Goal: Check status: Check status

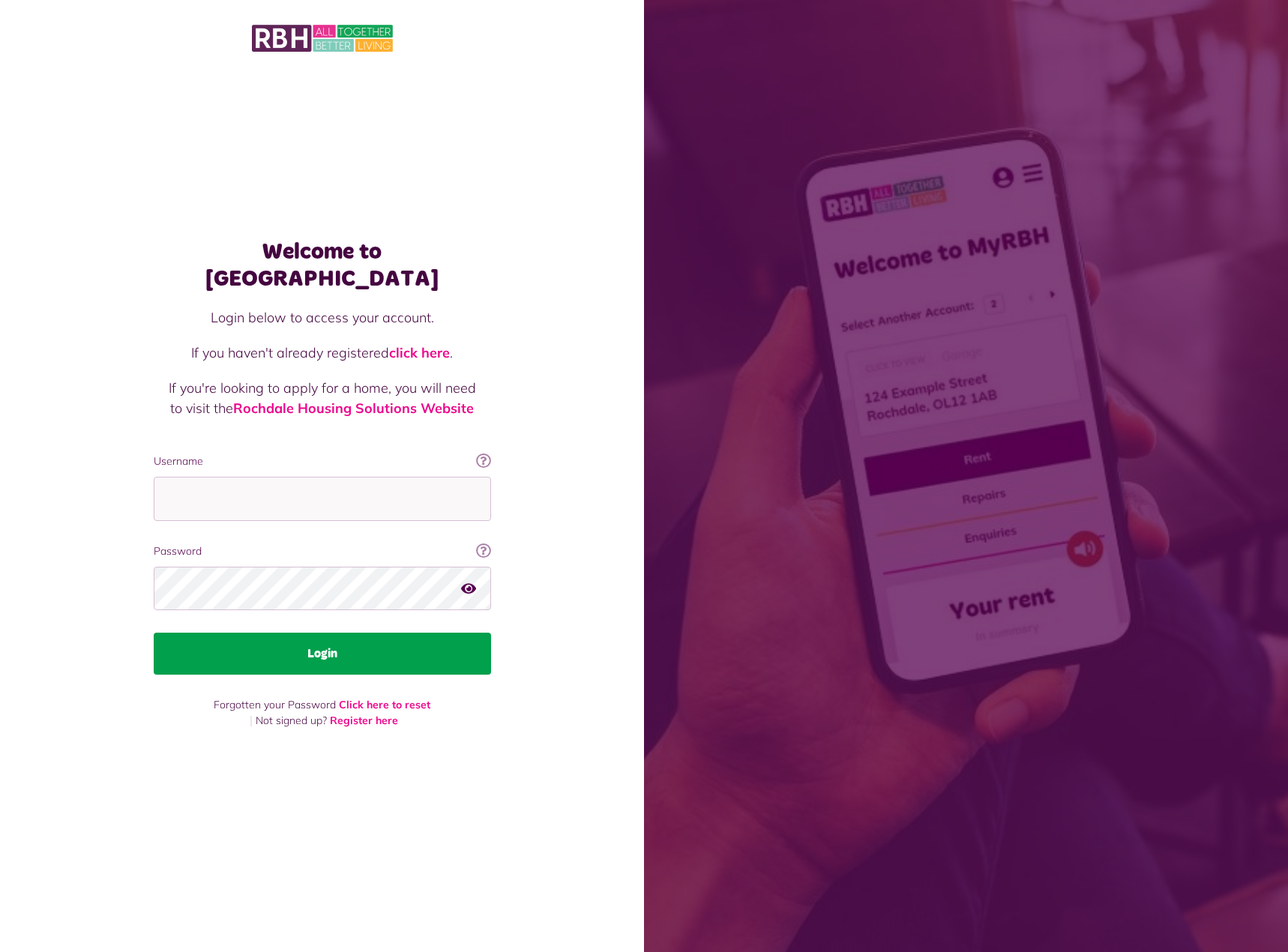
type input "**********"
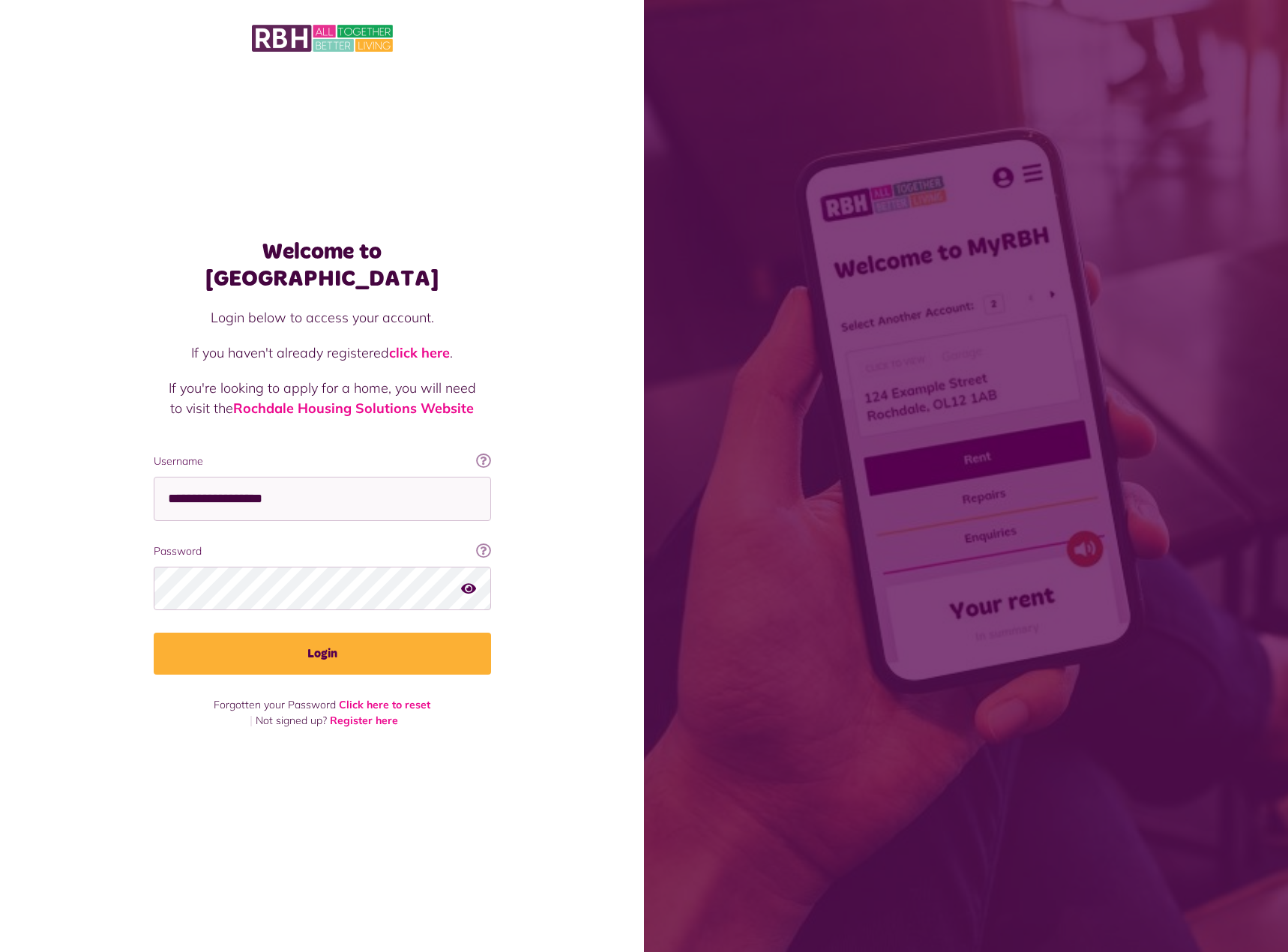
drag, startPoint x: 344, startPoint y: 639, endPoint x: 506, endPoint y: 670, distance: 164.9
click at [344, 639] on button "Login" at bounding box center [322, 654] width 338 height 42
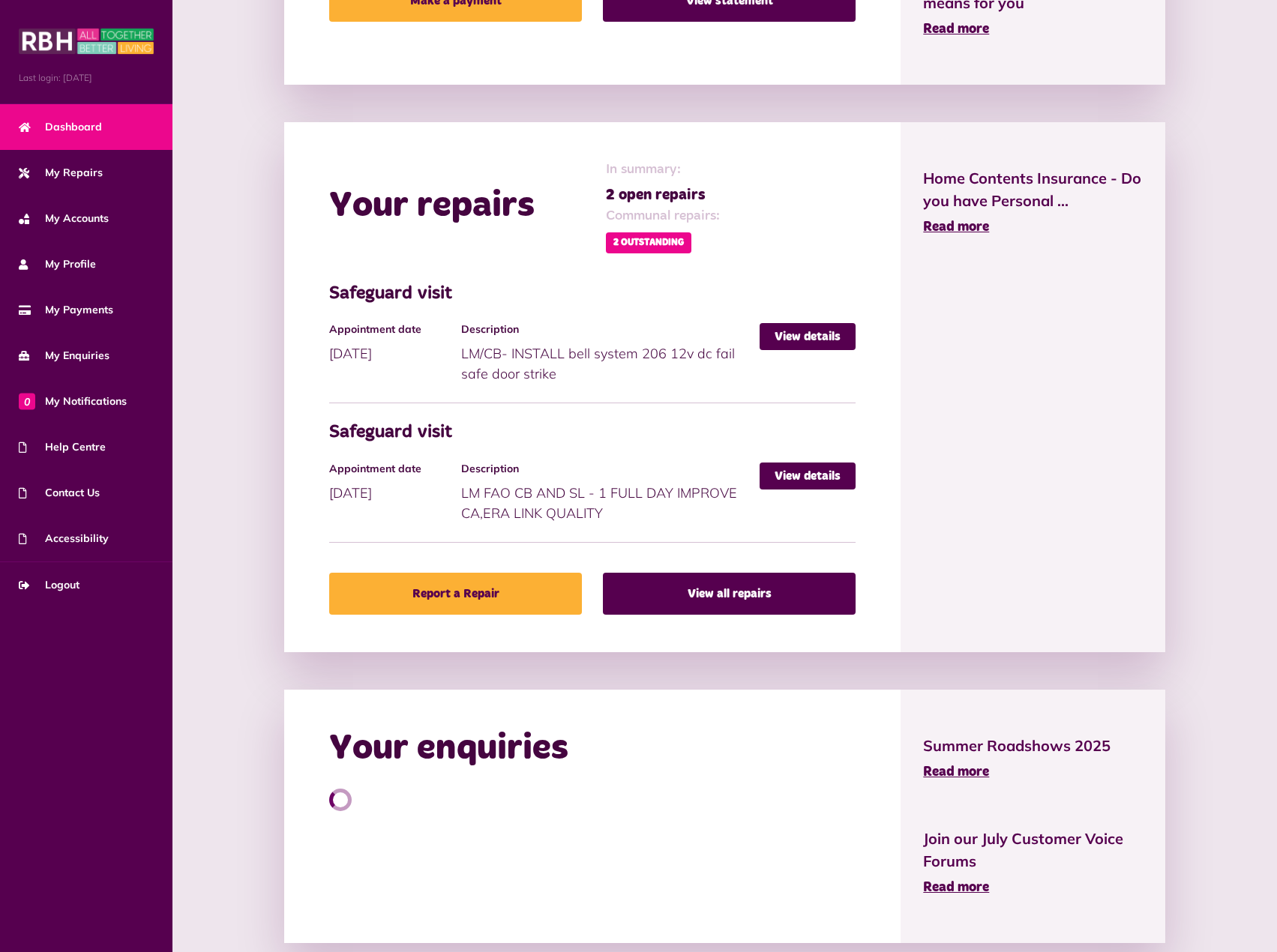
scroll to position [701, 0]
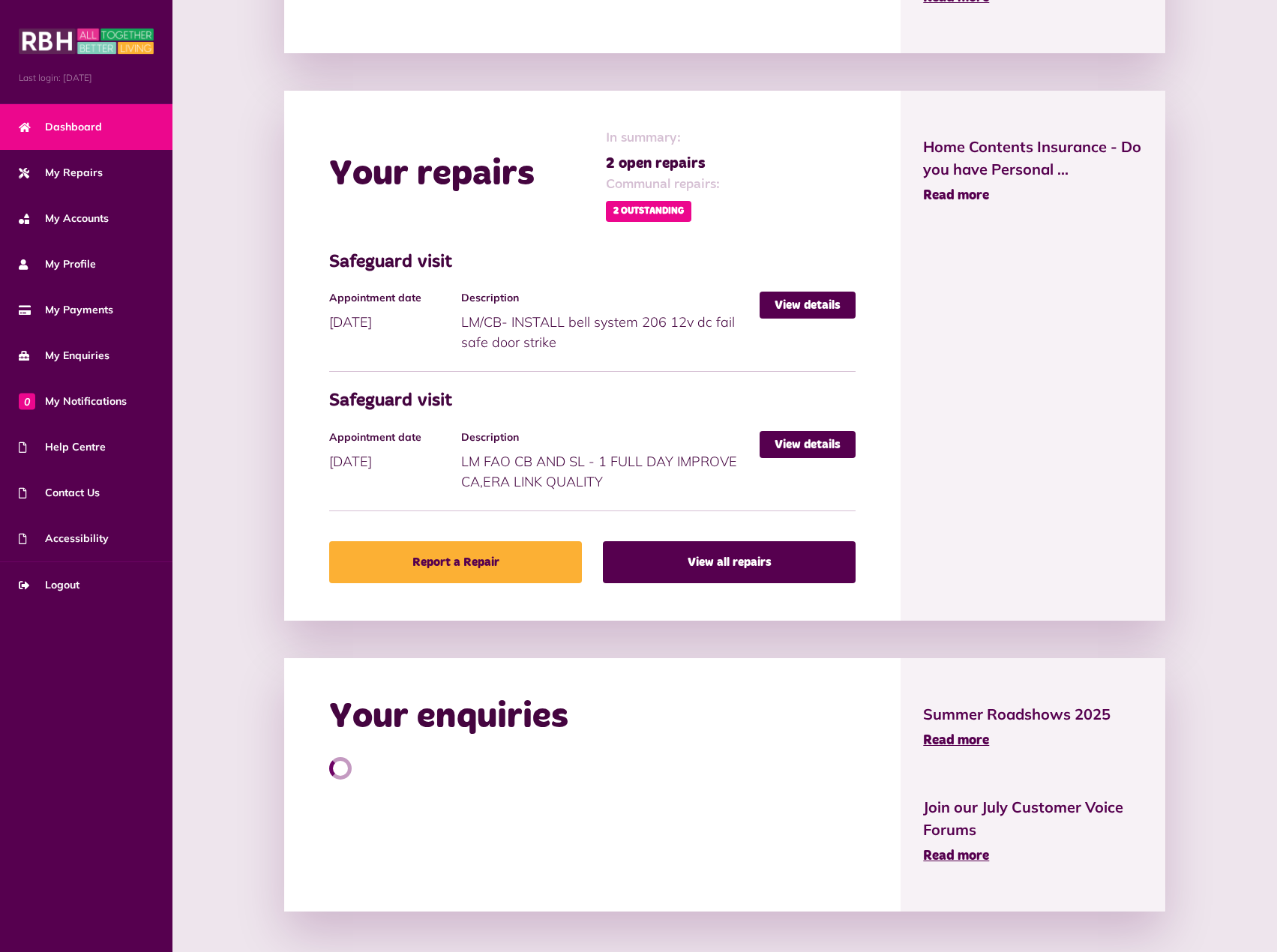
click at [964, 189] on span "Read more" at bounding box center [956, 195] width 66 height 13
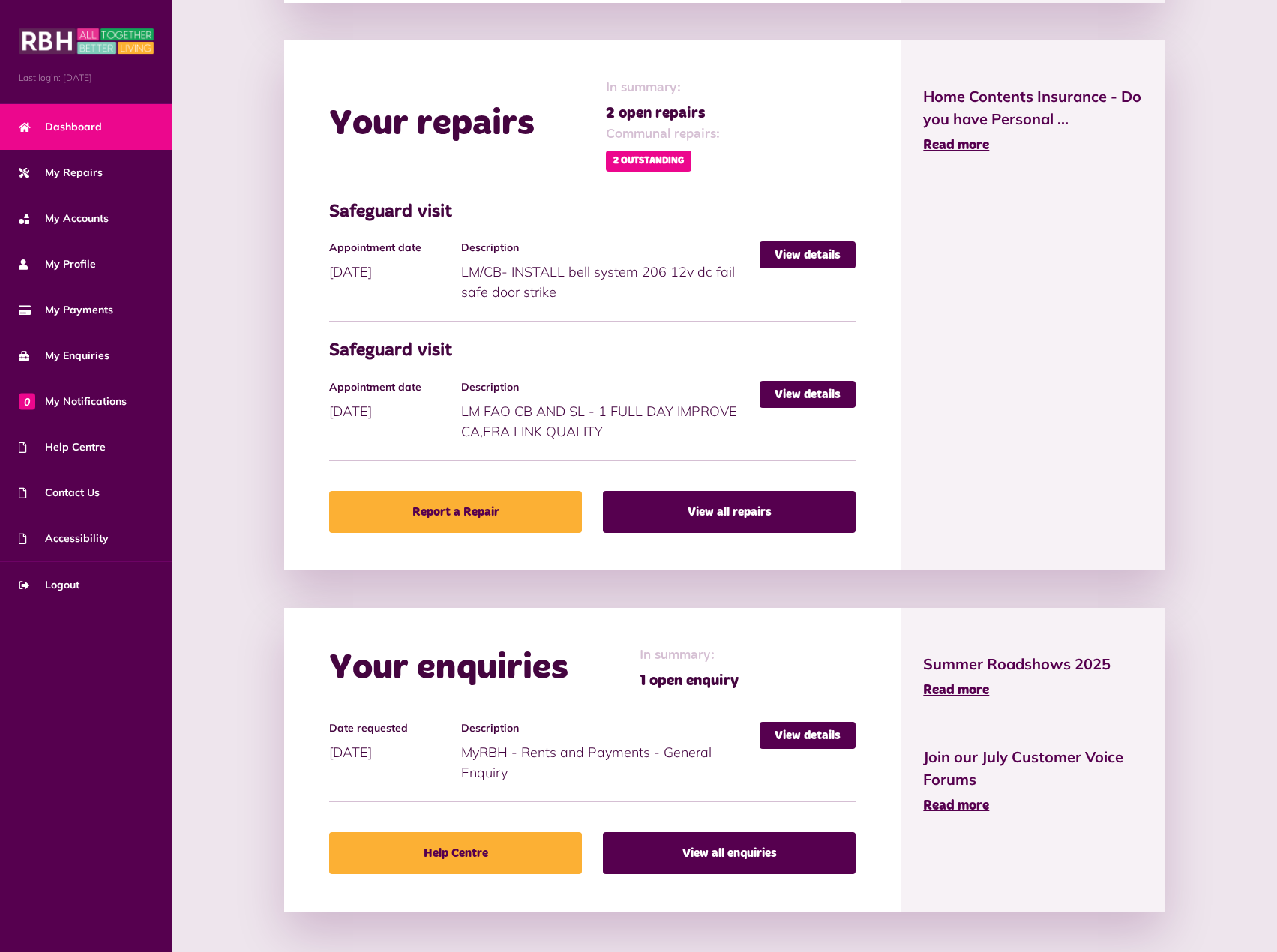
scroll to position [752, 0]
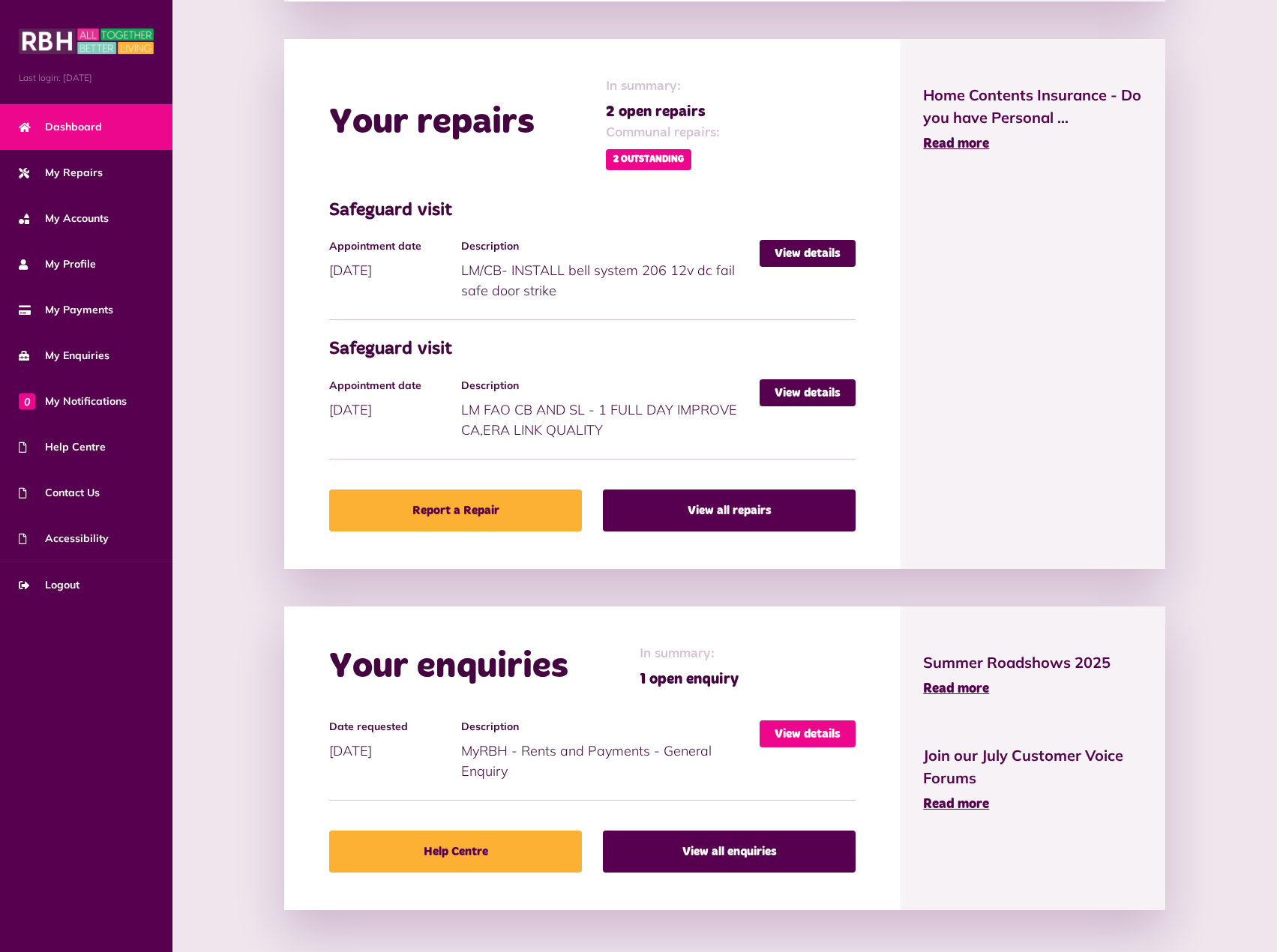
click at [813, 728] on link "View details" at bounding box center [807, 733] width 96 height 27
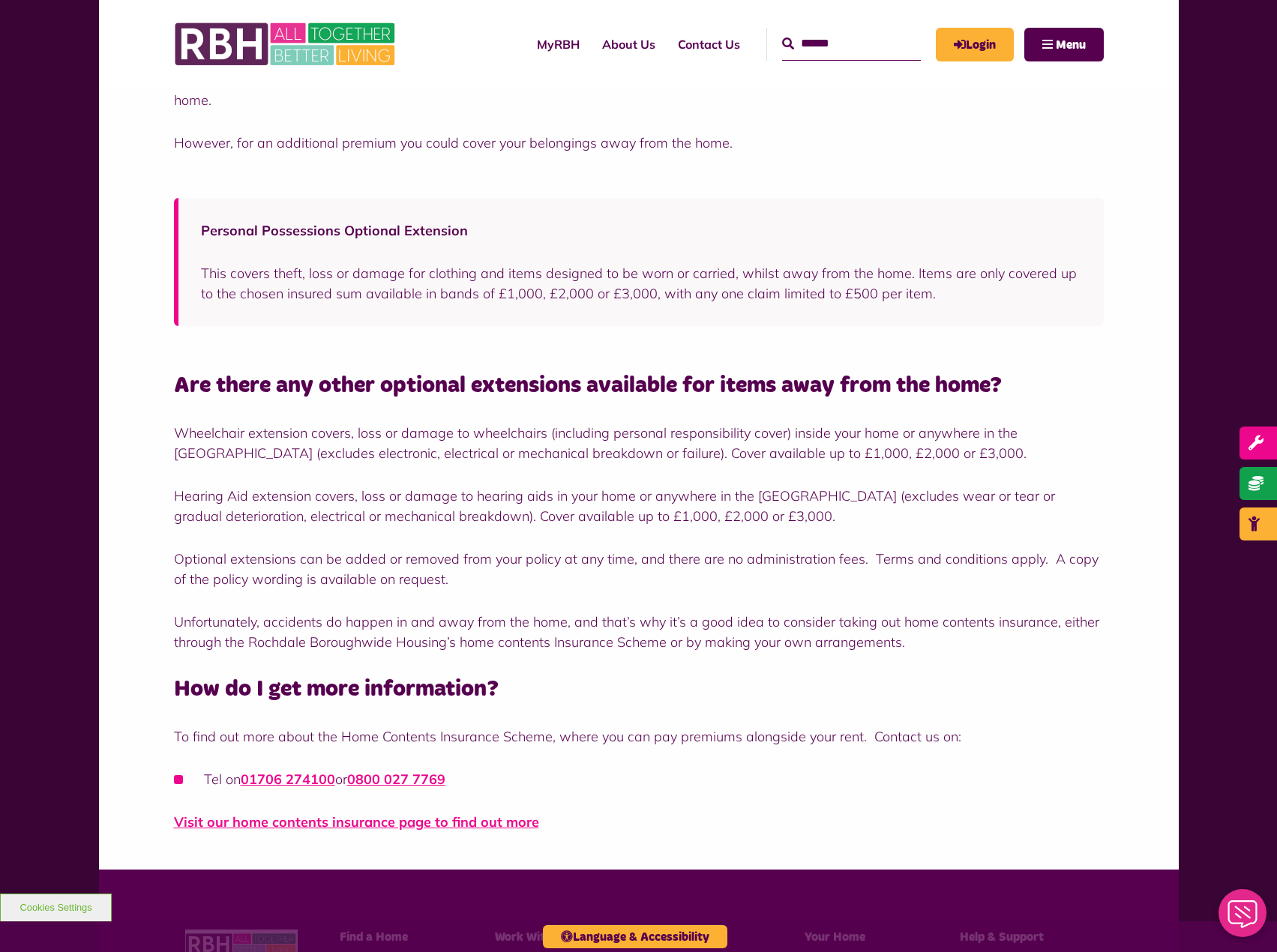
scroll to position [825, 0]
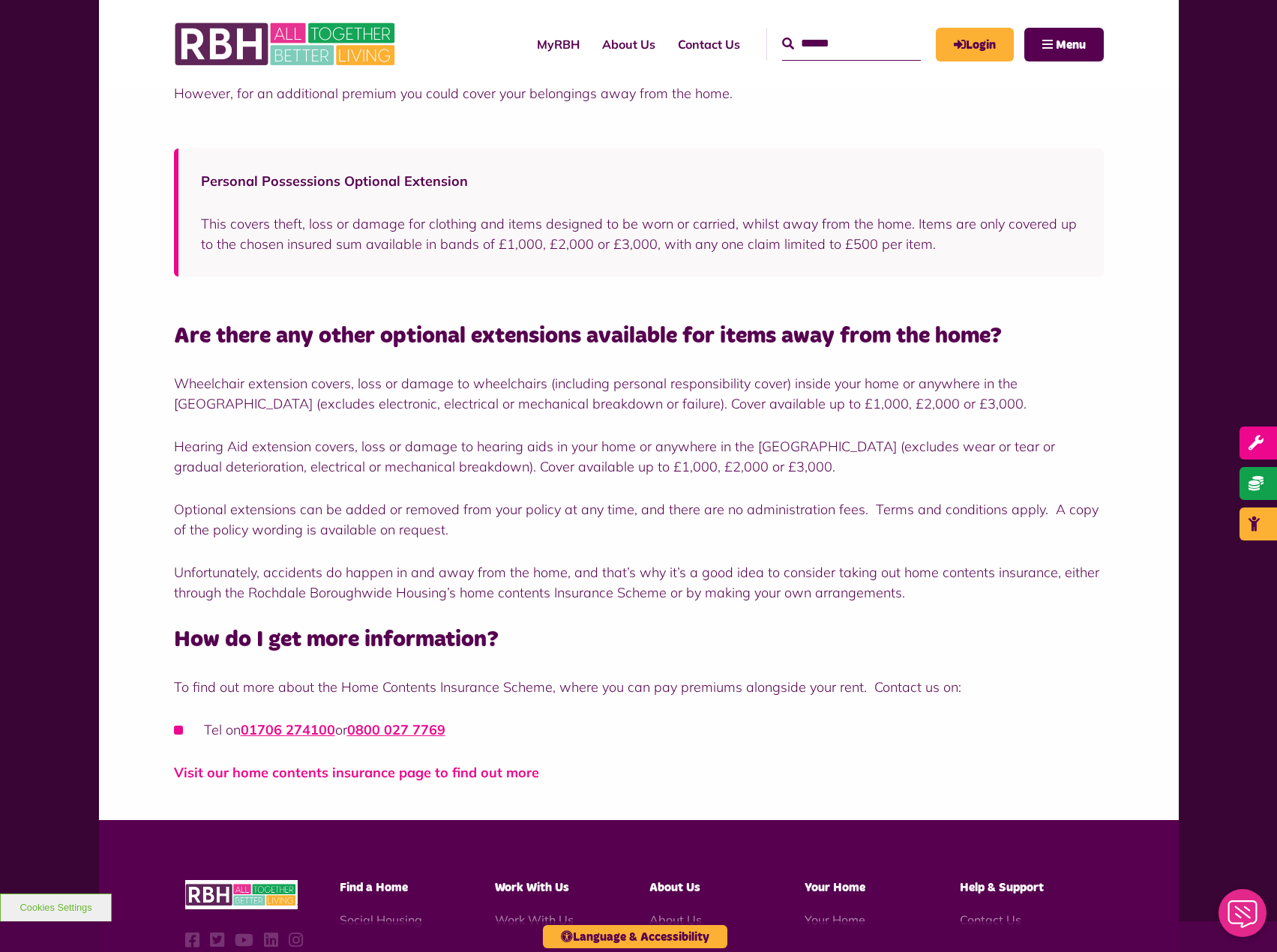
click at [500, 778] on link "Visit our home contents insurance page to find out more" at bounding box center [356, 772] width 365 height 17
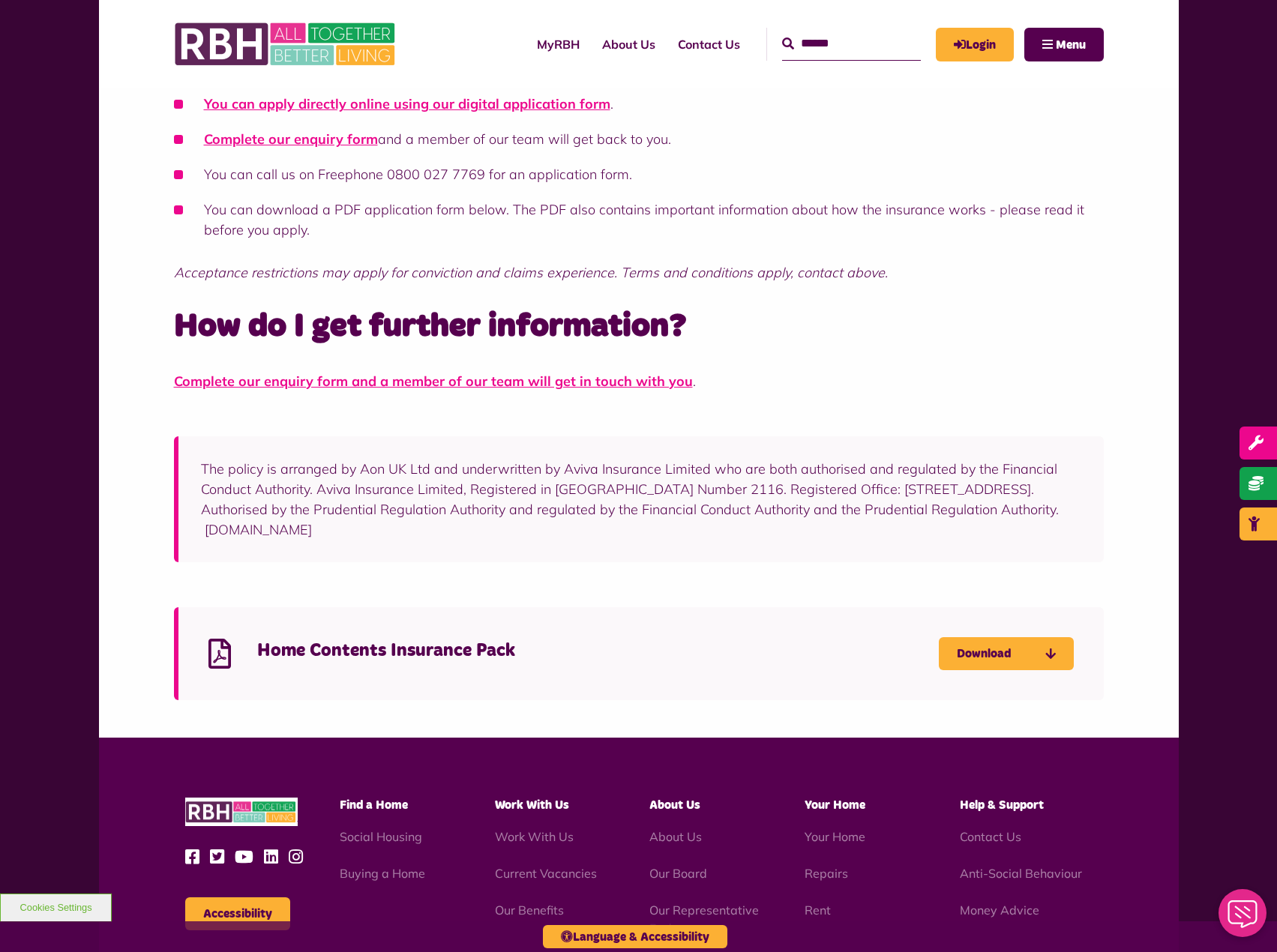
scroll to position [900, 0]
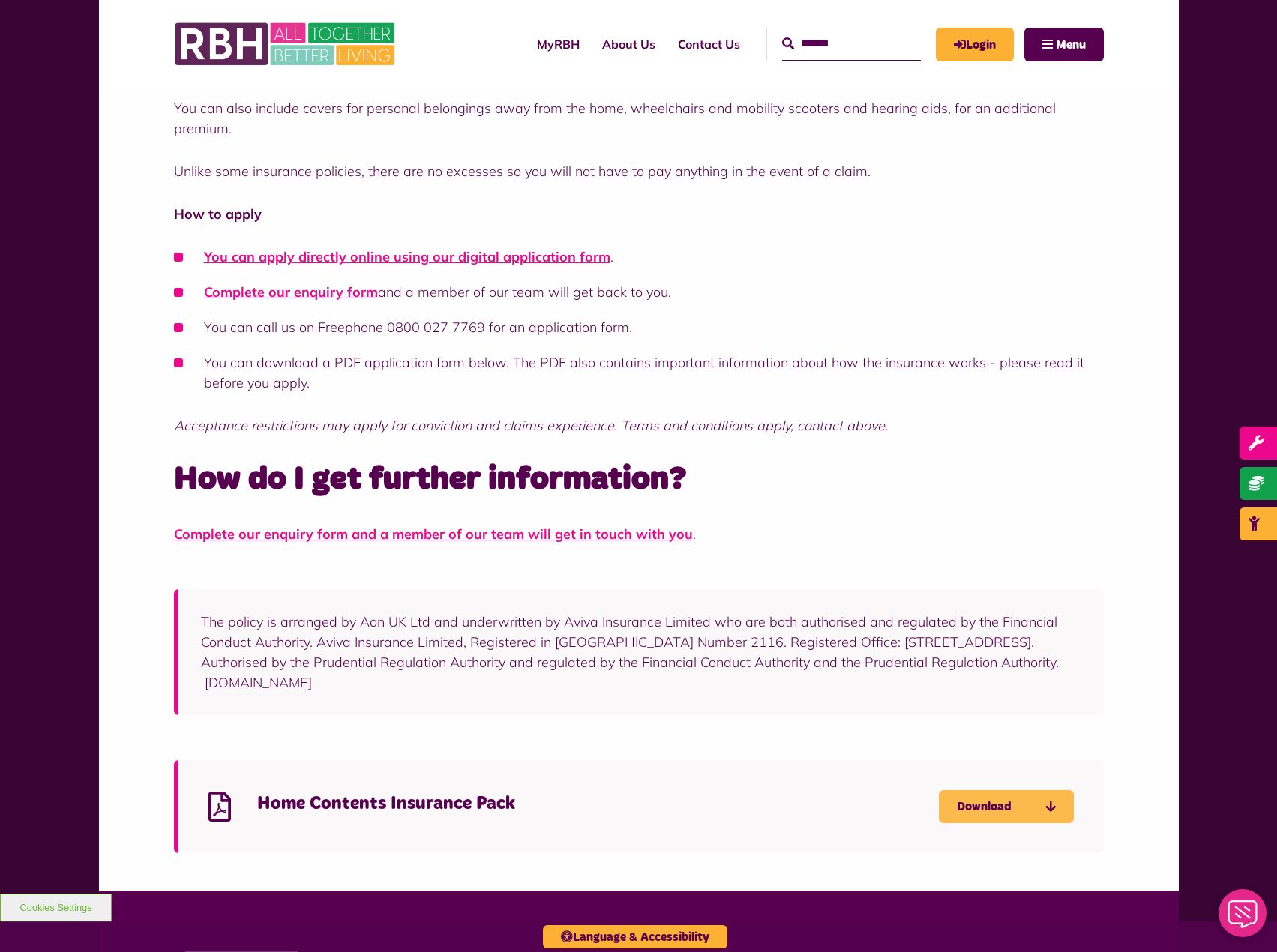
click at [1020, 821] on link "Download" at bounding box center [1006, 806] width 135 height 33
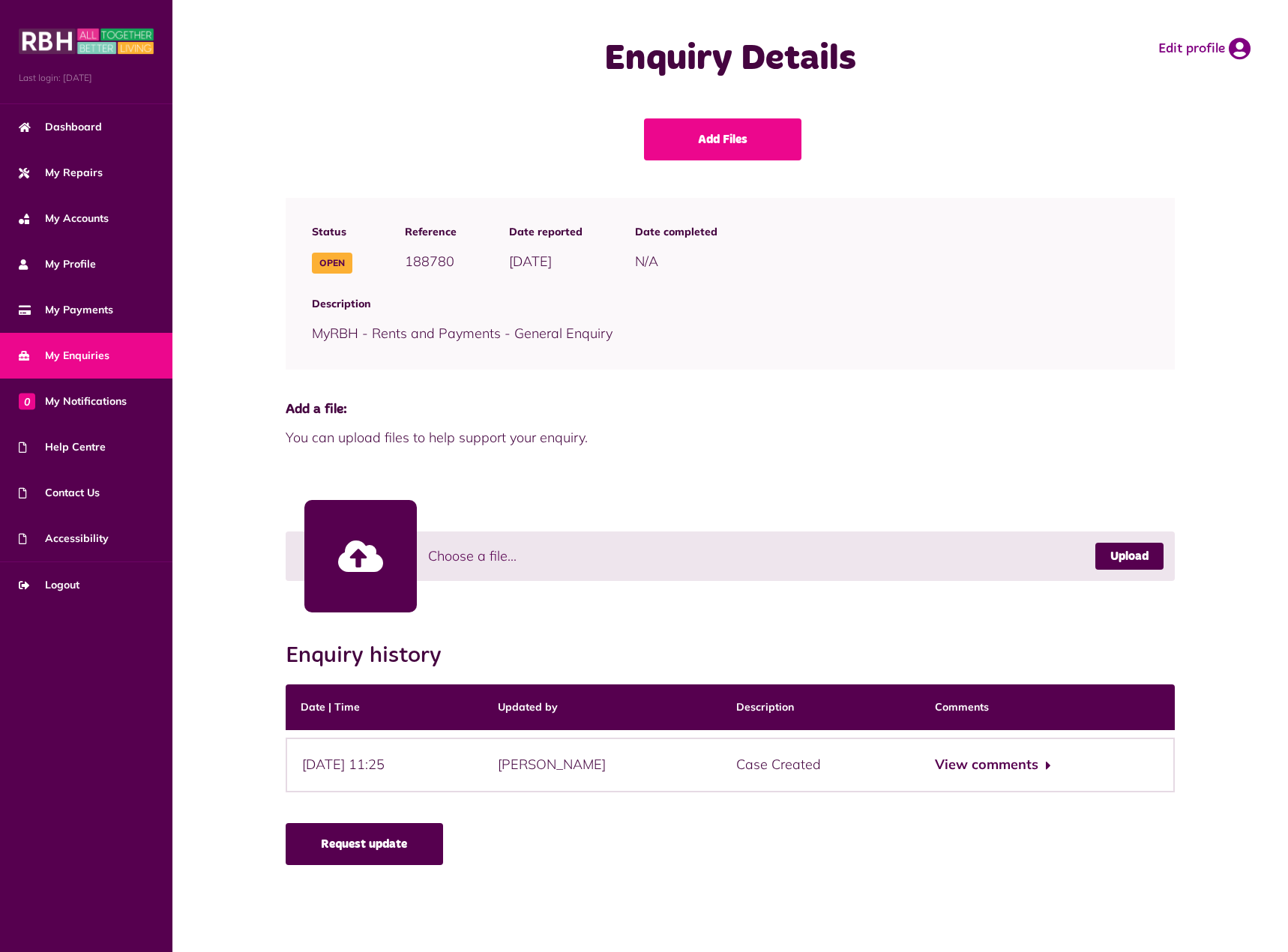
click at [345, 857] on link "Request update" at bounding box center [365, 844] width 158 height 42
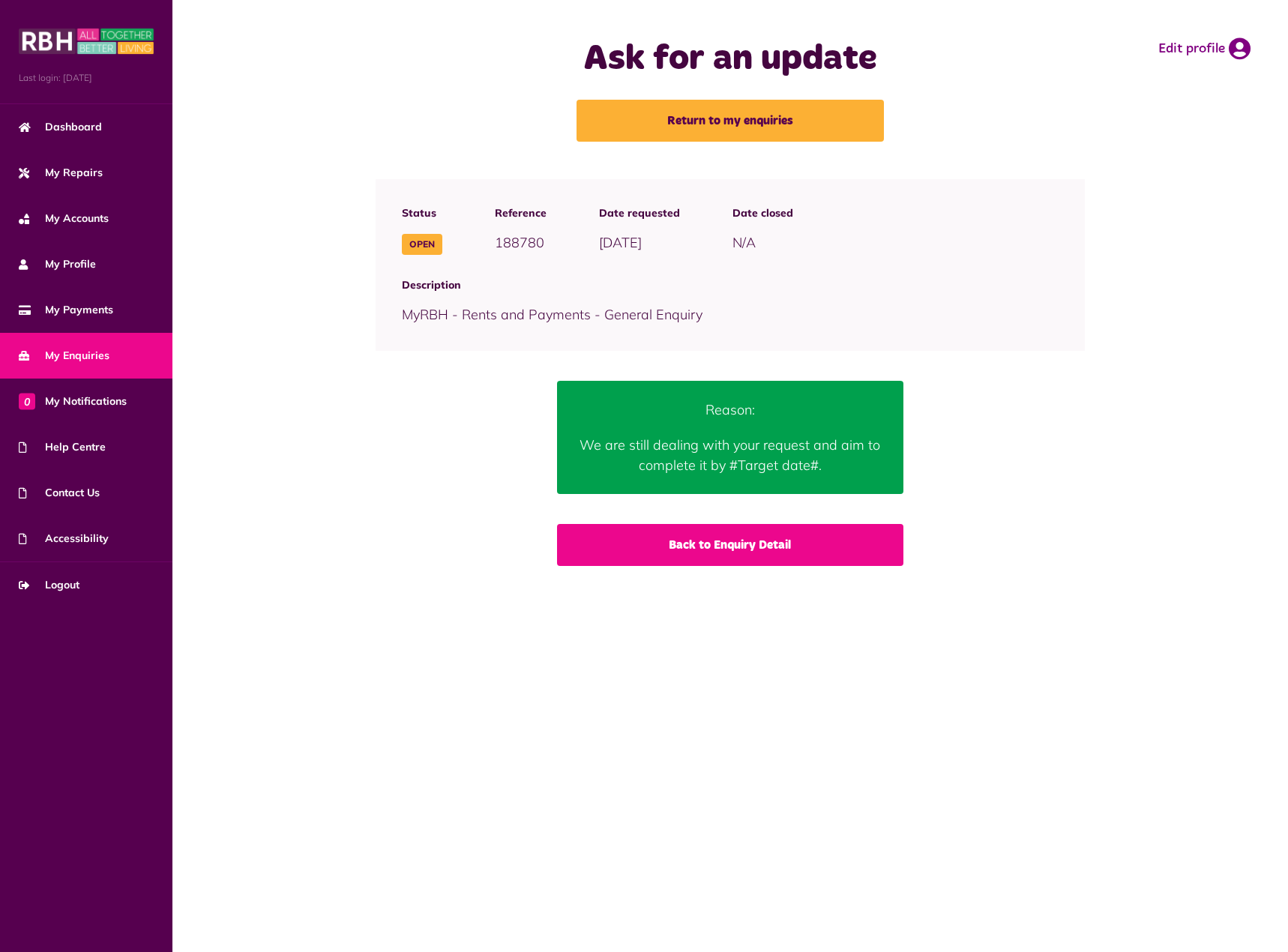
click at [769, 544] on link "Back to Enquiry Detail" at bounding box center [731, 545] width 348 height 42
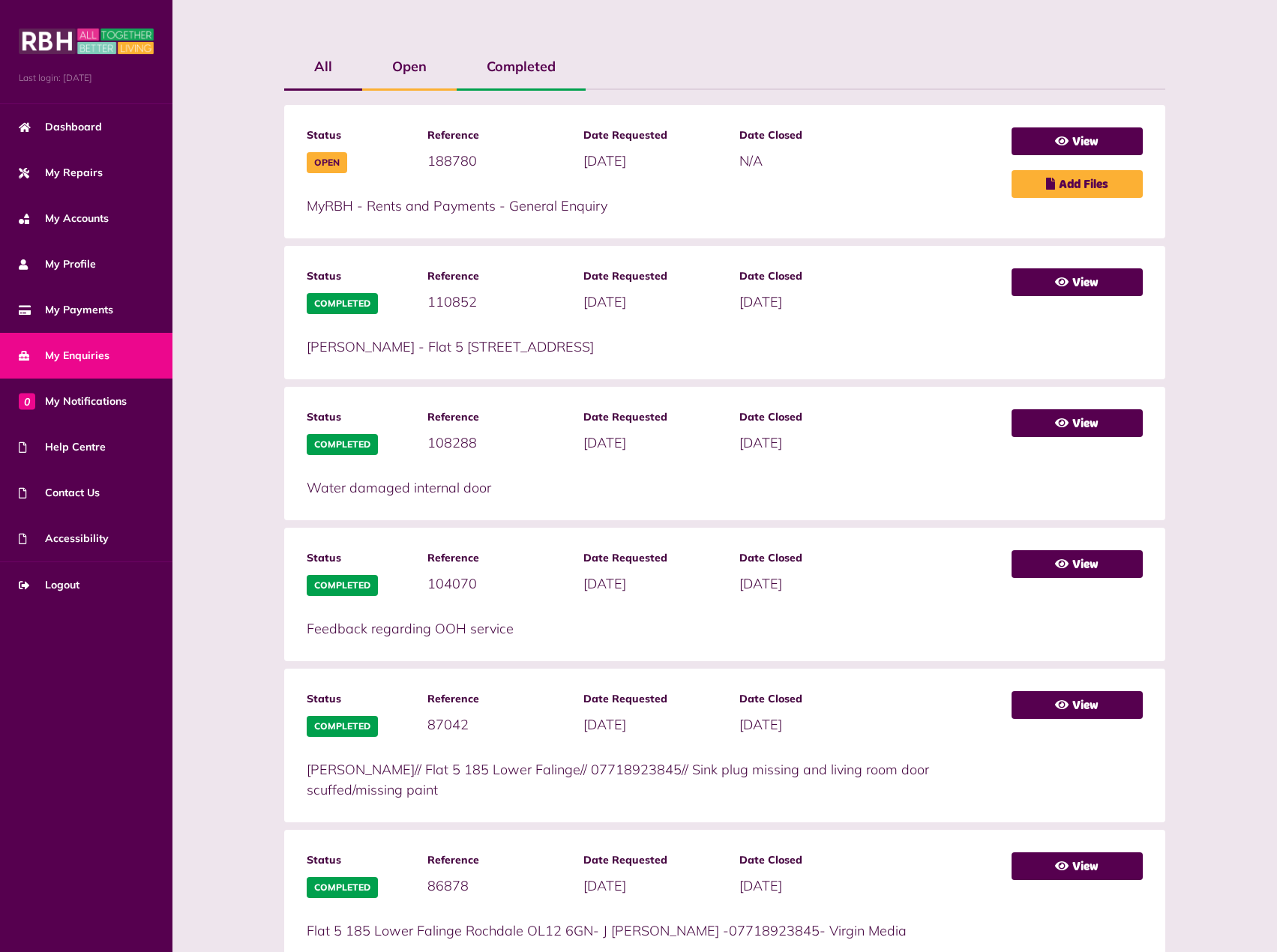
scroll to position [300, 0]
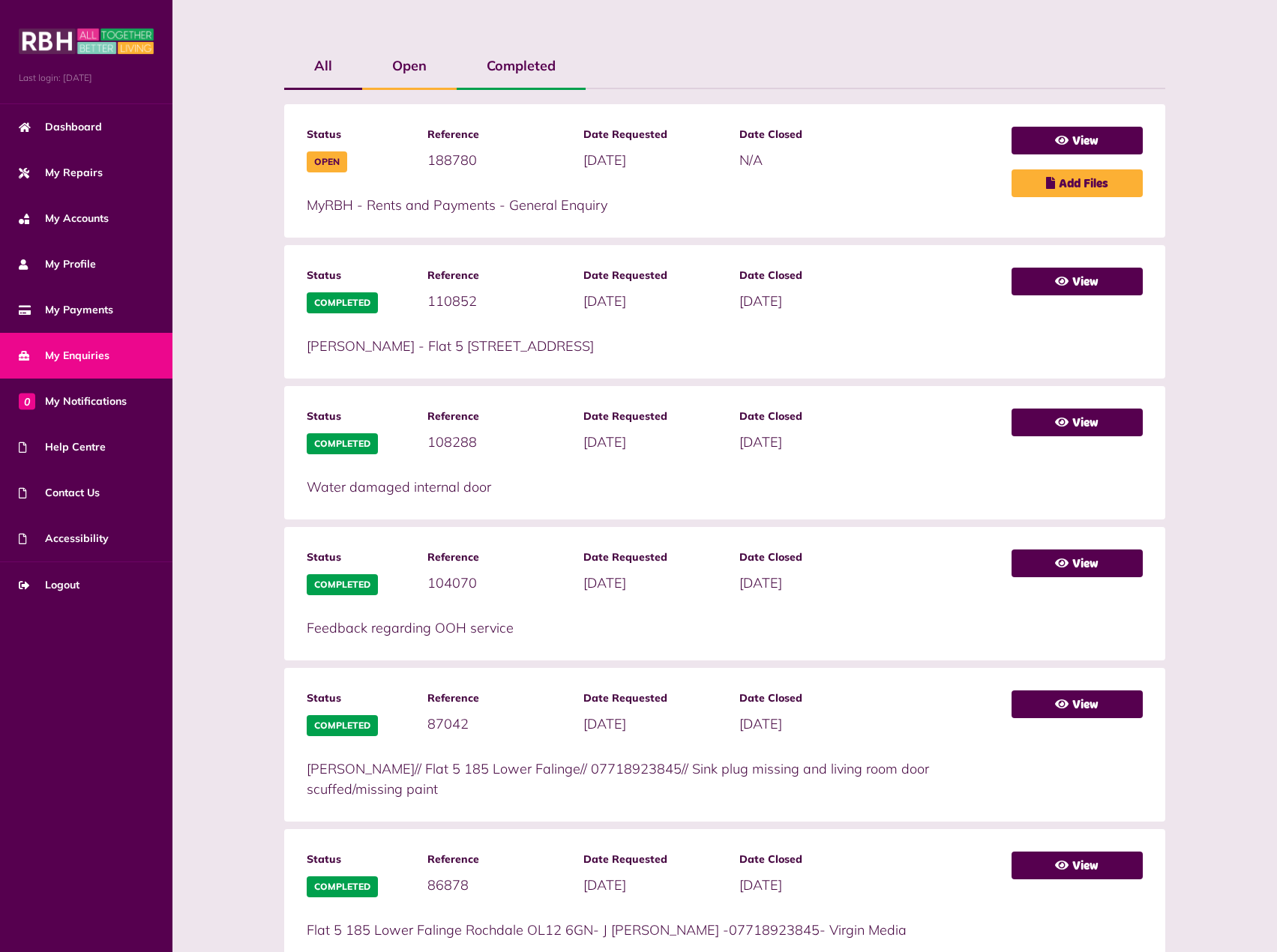
click at [1066, 302] on div "View" at bounding box center [1076, 312] width 131 height 89
click at [1058, 286] on icon at bounding box center [1061, 280] width 13 height 12
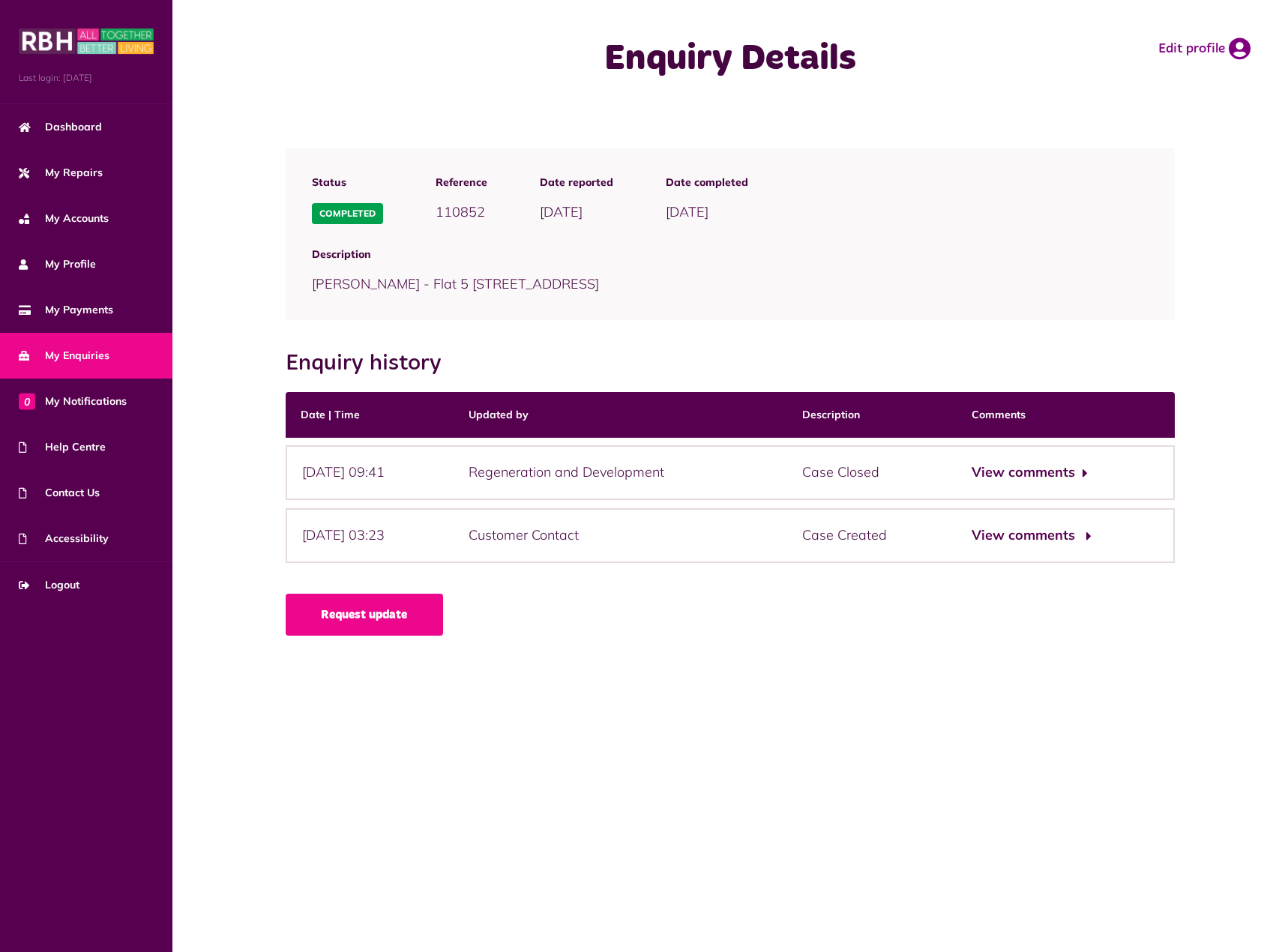
click at [1025, 541] on button "View comments" at bounding box center [1030, 536] width 116 height 21
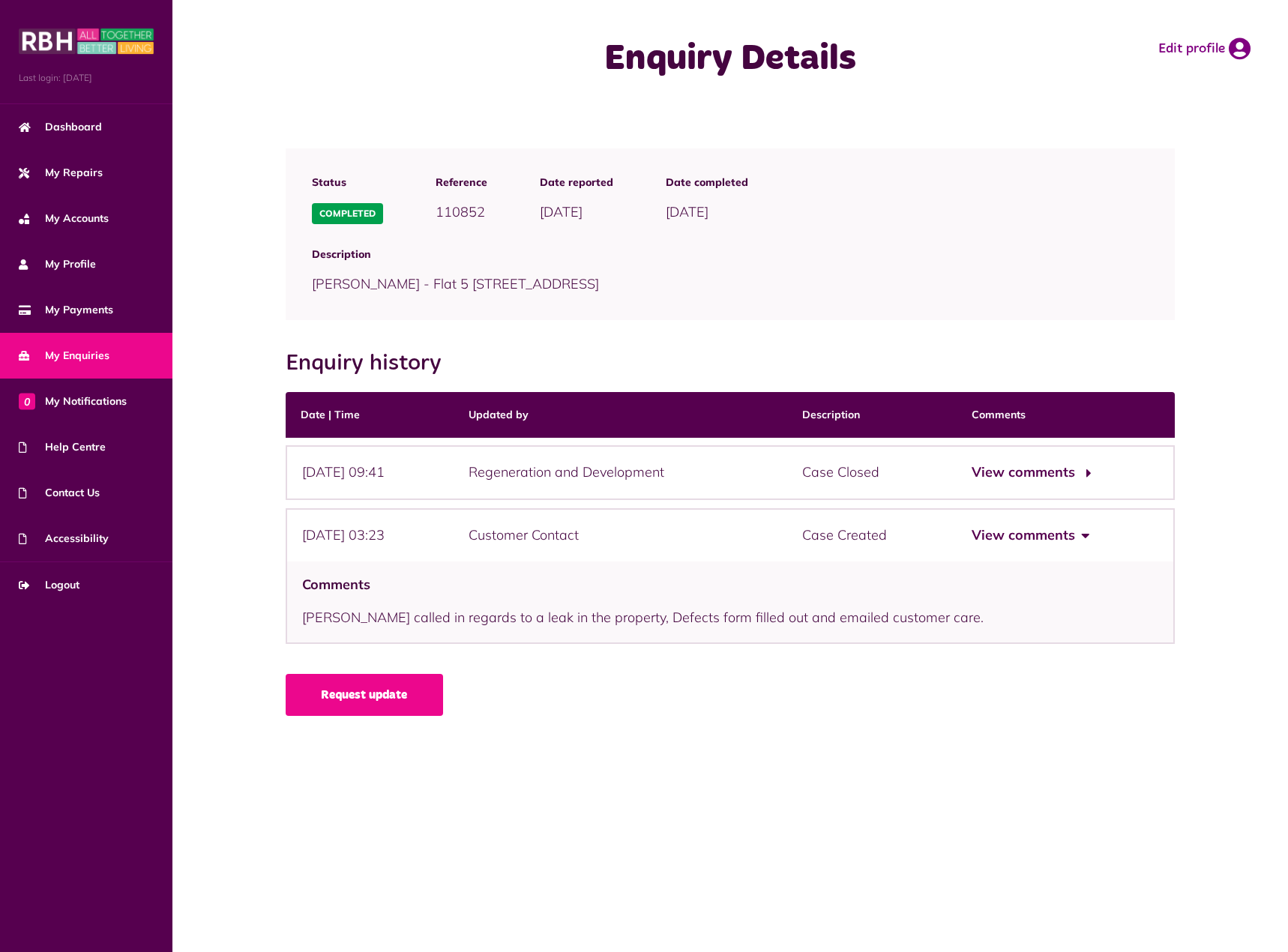
click at [1072, 477] on button "View comments" at bounding box center [1030, 473] width 116 height 21
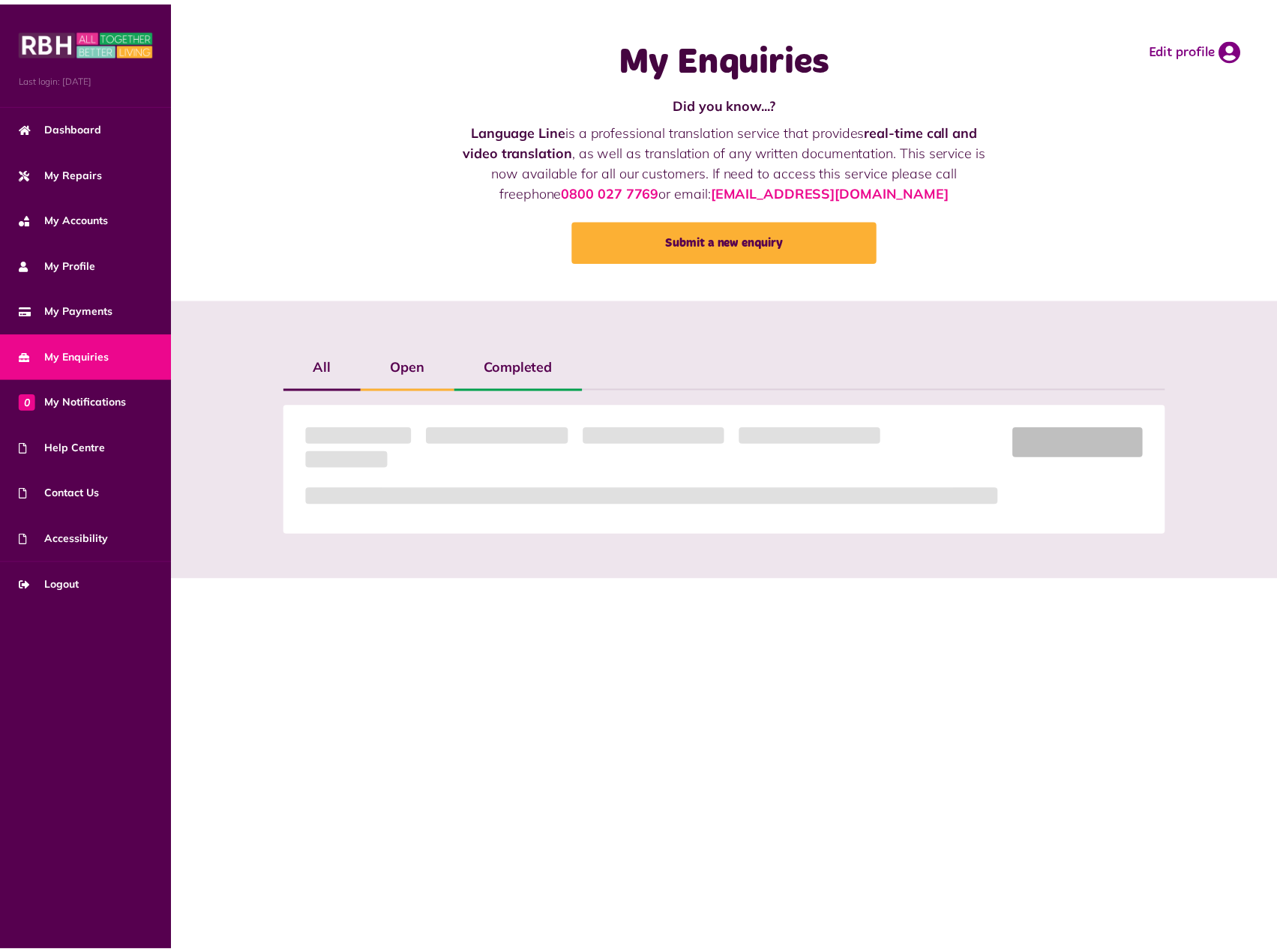
scroll to position [300, 0]
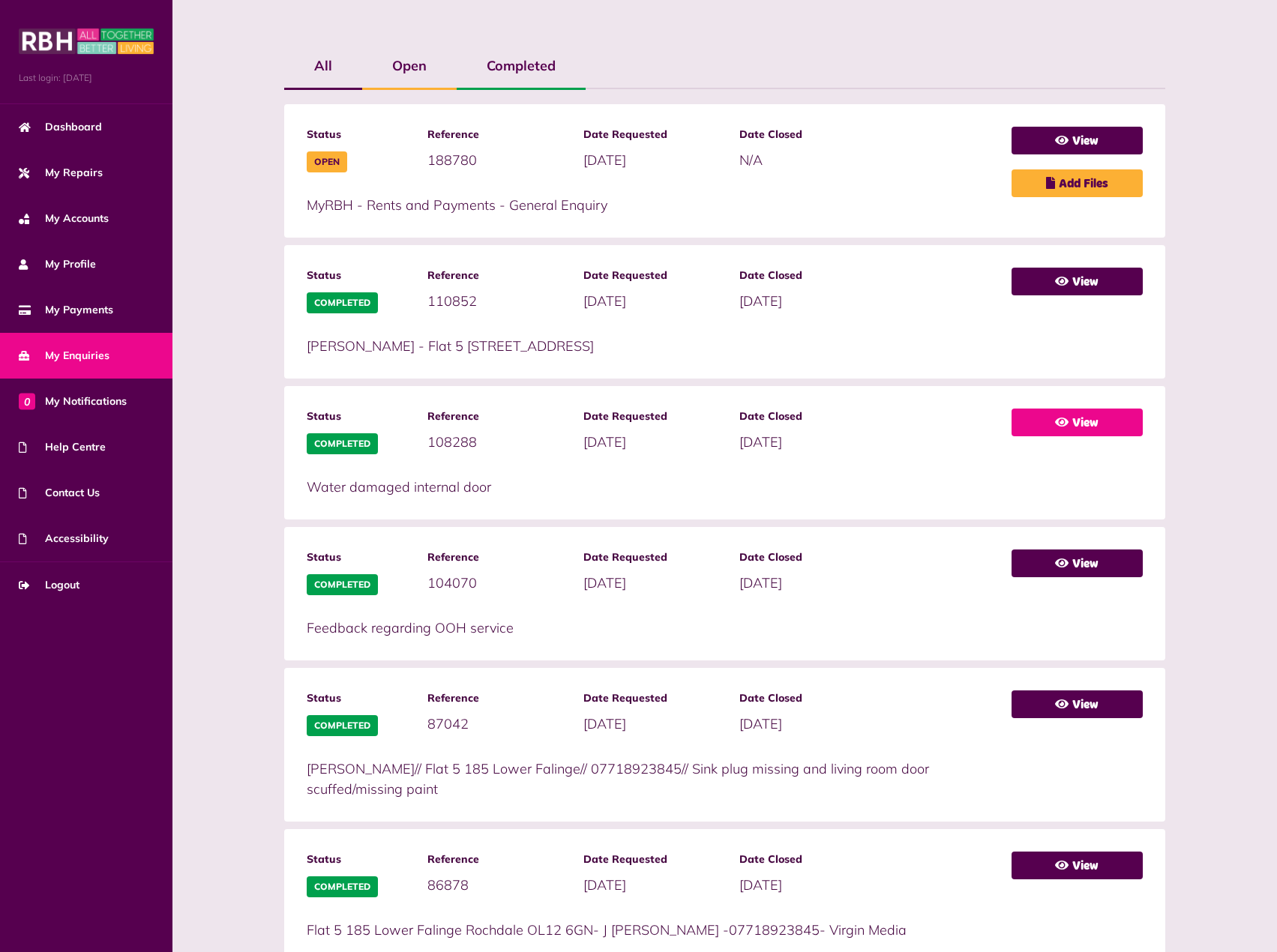
click at [1061, 426] on icon at bounding box center [1061, 422] width 13 height 12
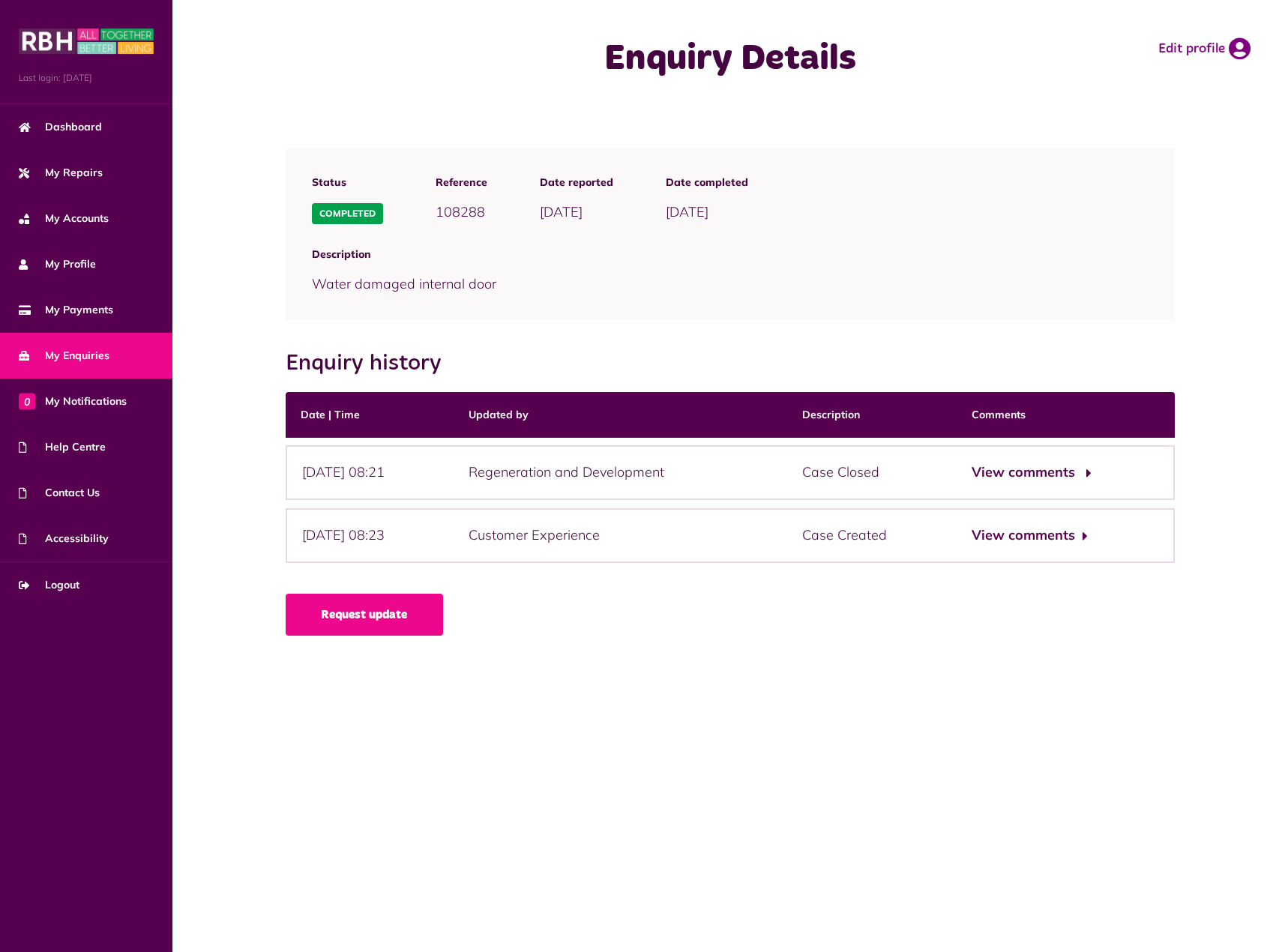
click at [1048, 474] on button "View comments" at bounding box center [1030, 473] width 116 height 21
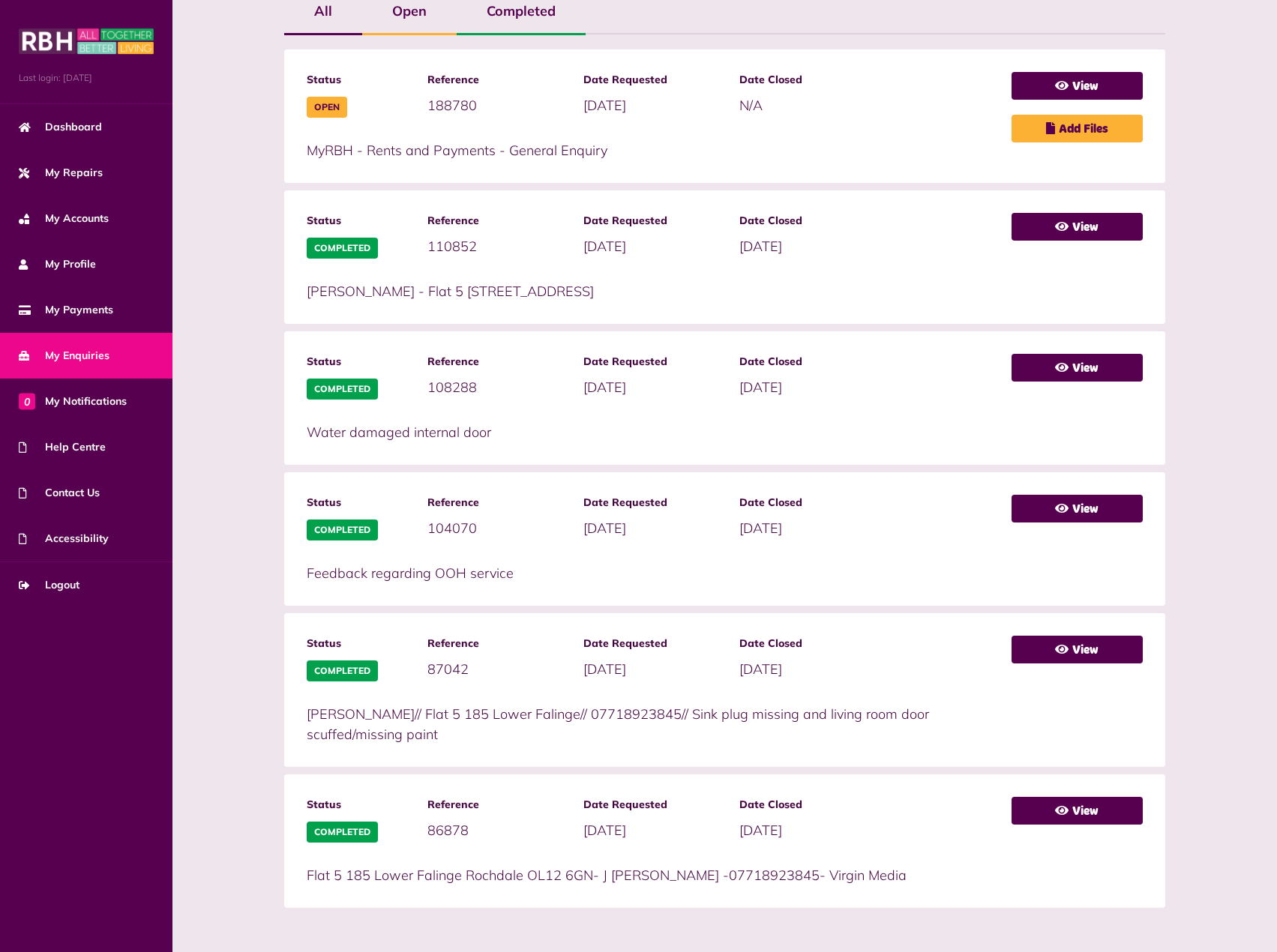
scroll to position [356, 0]
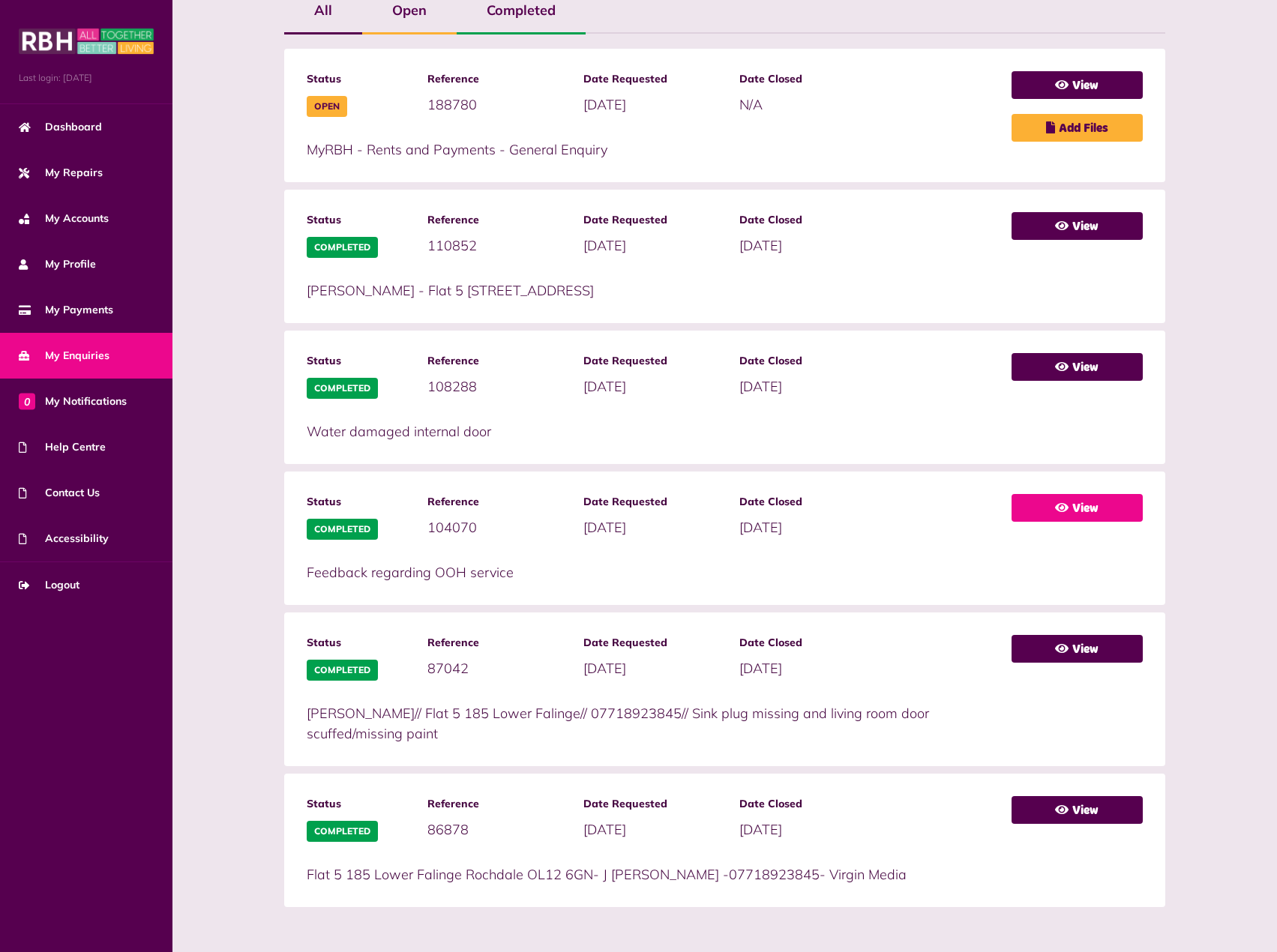
click at [1104, 512] on link "View" at bounding box center [1076, 508] width 131 height 28
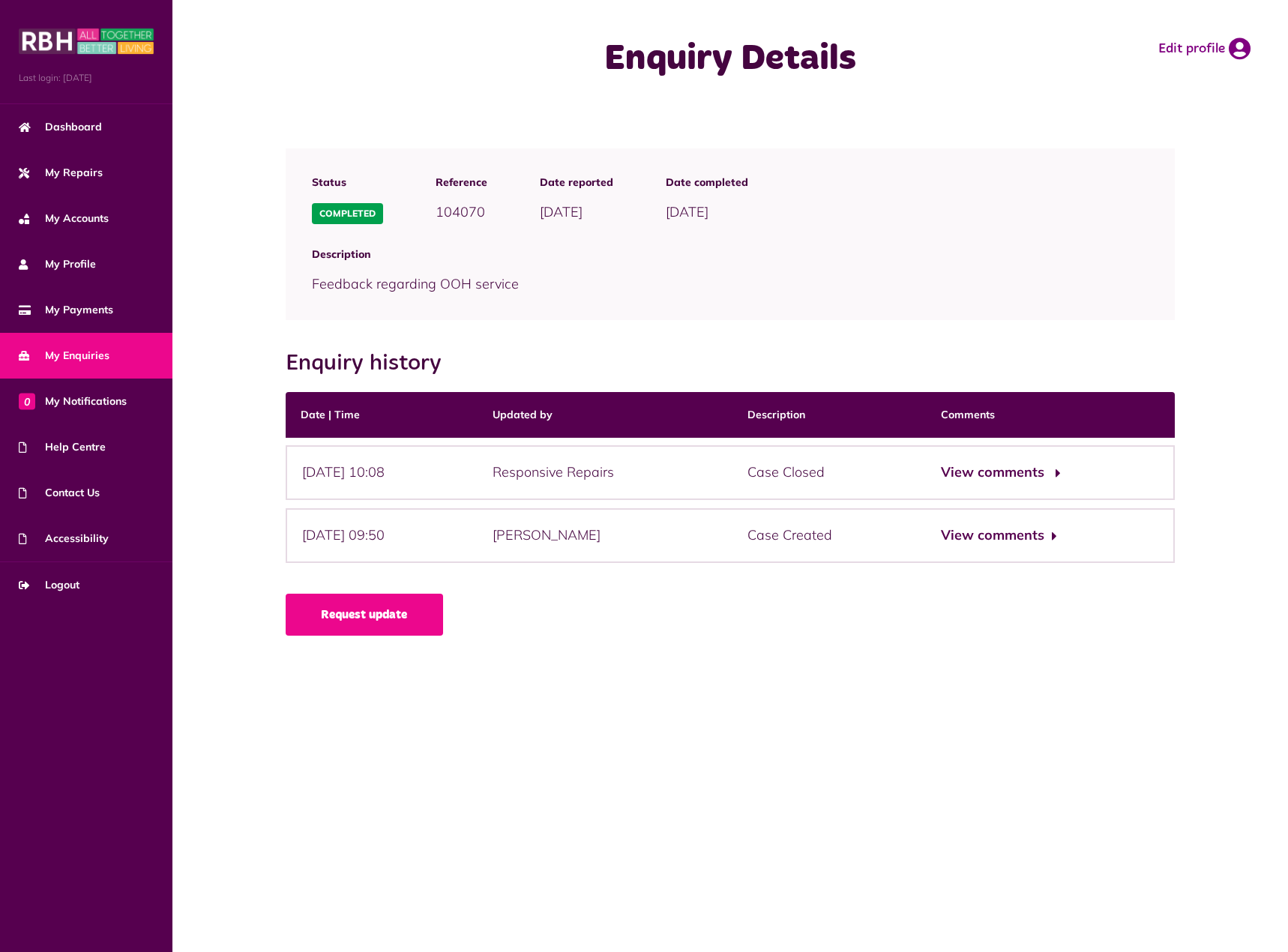
click at [1038, 477] on button "View comments" at bounding box center [1000, 473] width 116 height 21
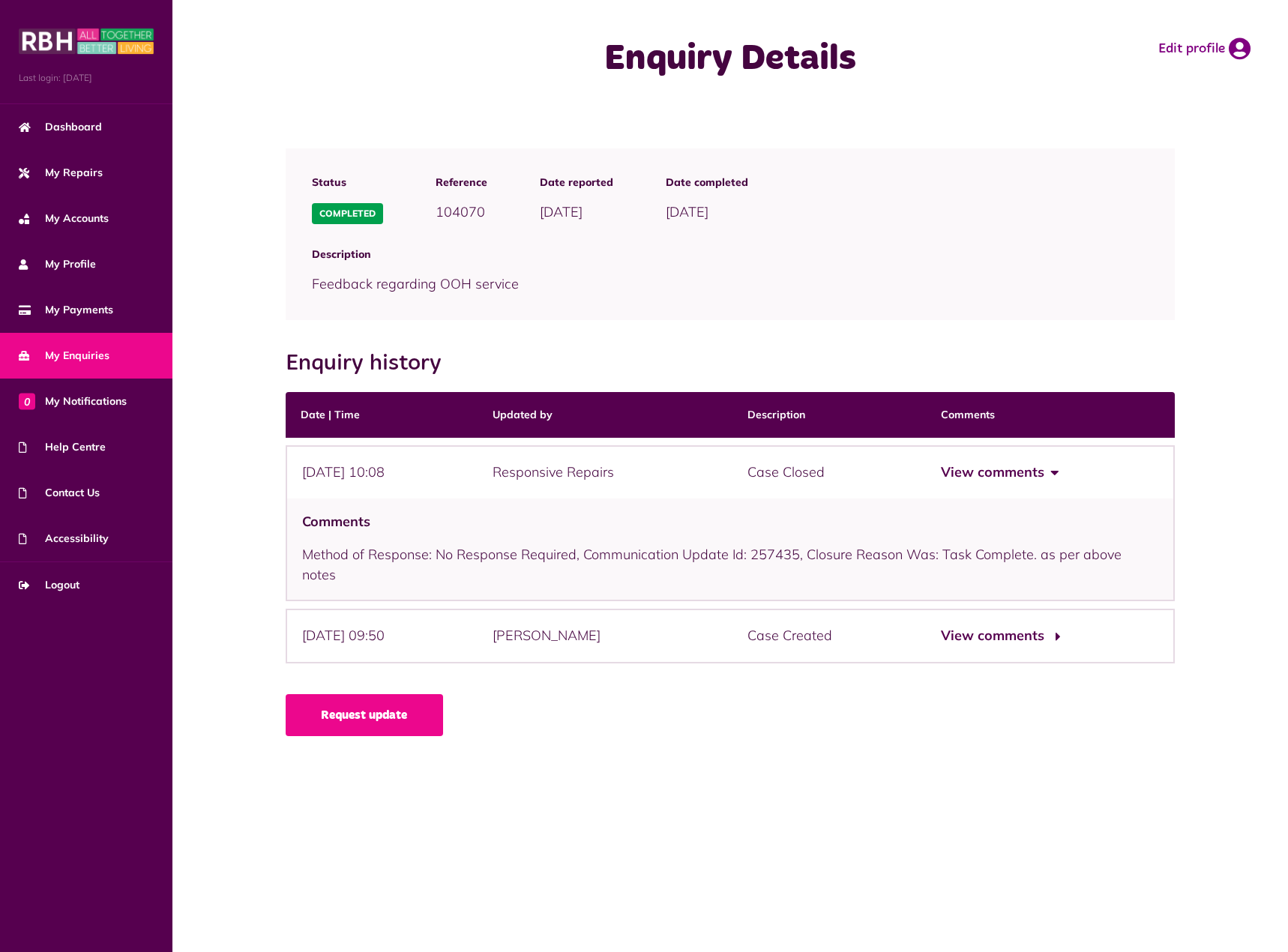
click at [1057, 625] on button "View comments" at bounding box center [1000, 636] width 116 height 21
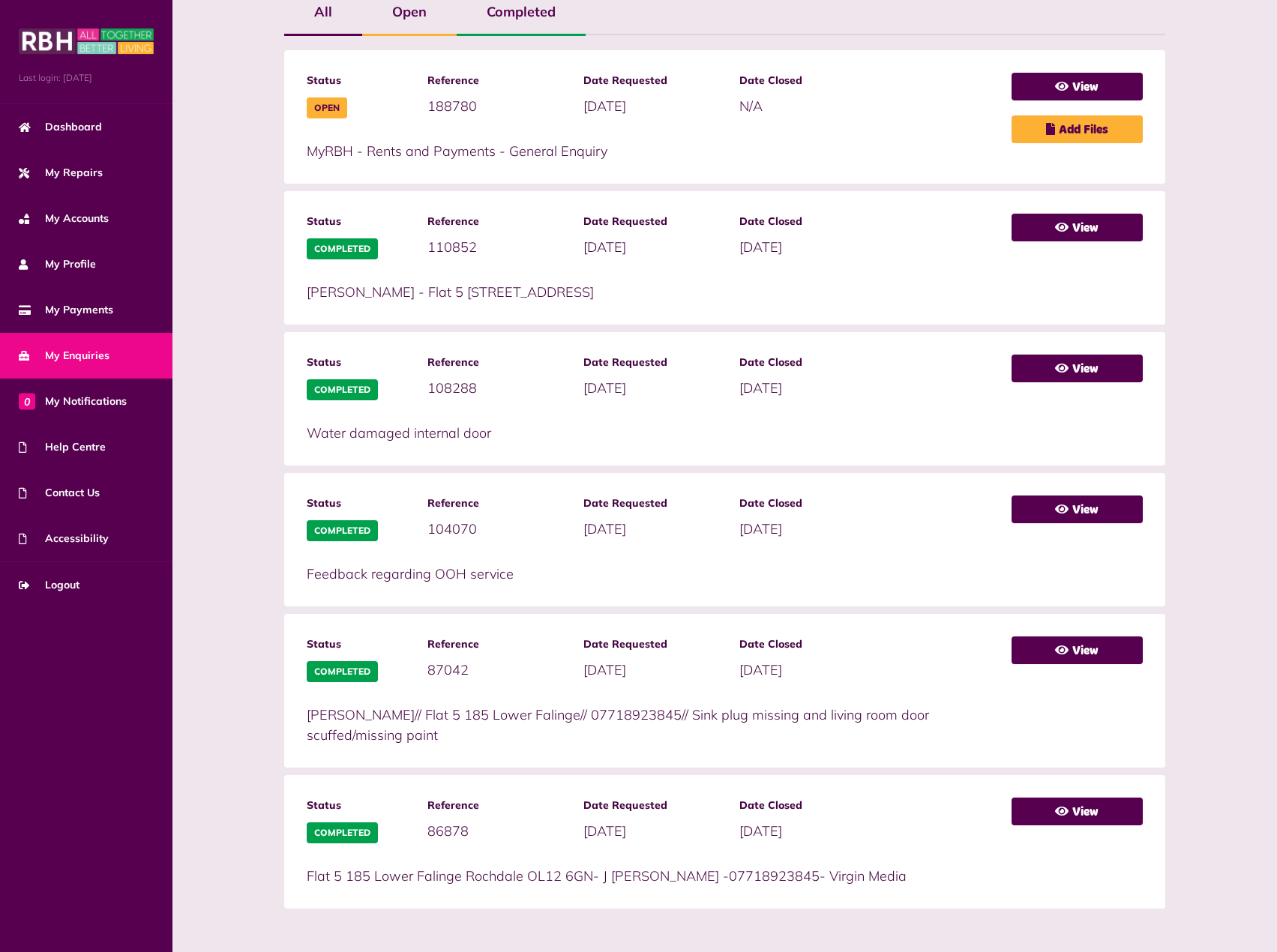
scroll to position [356, 0]
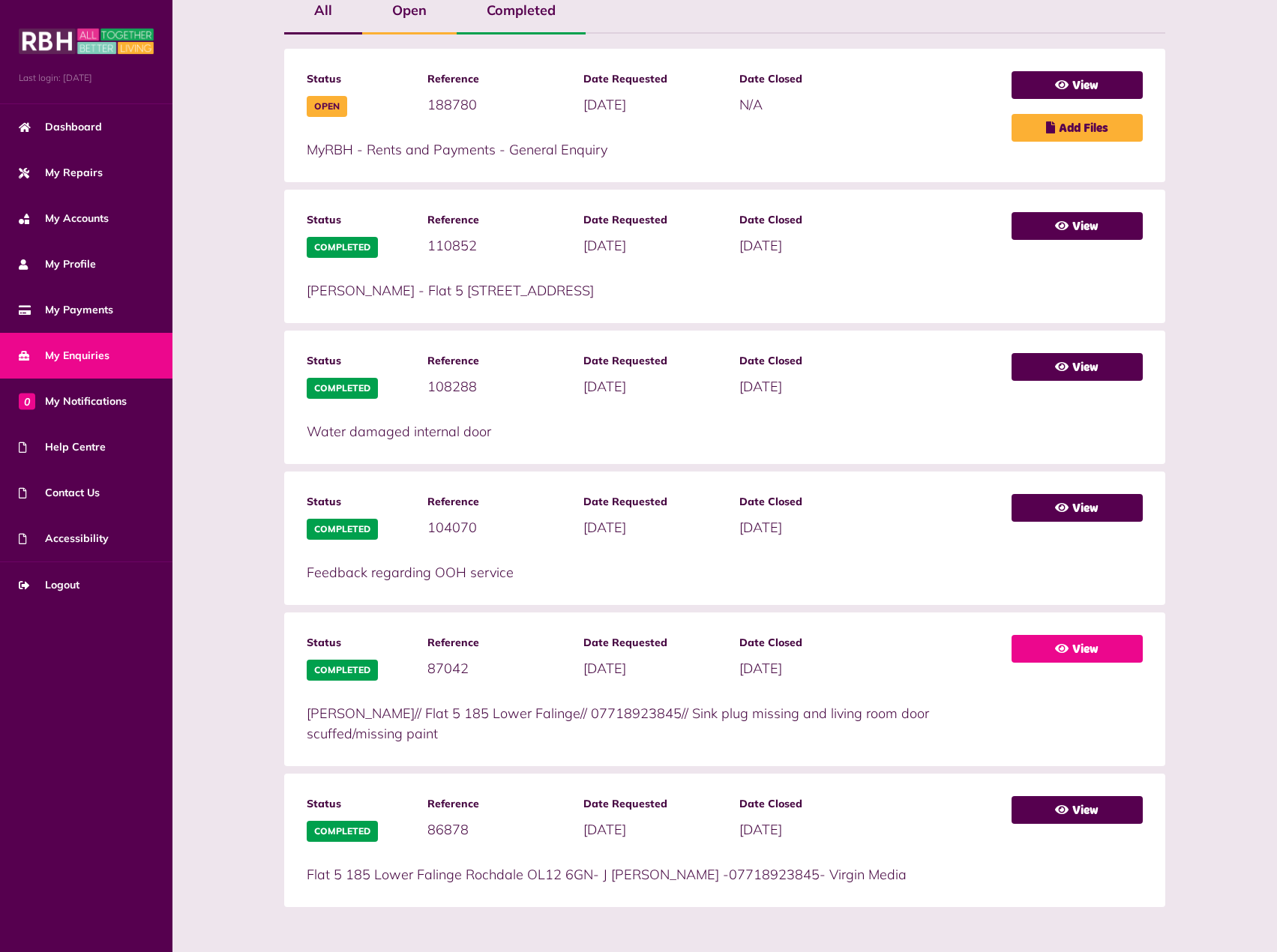
click at [1097, 652] on link "View" at bounding box center [1076, 648] width 131 height 28
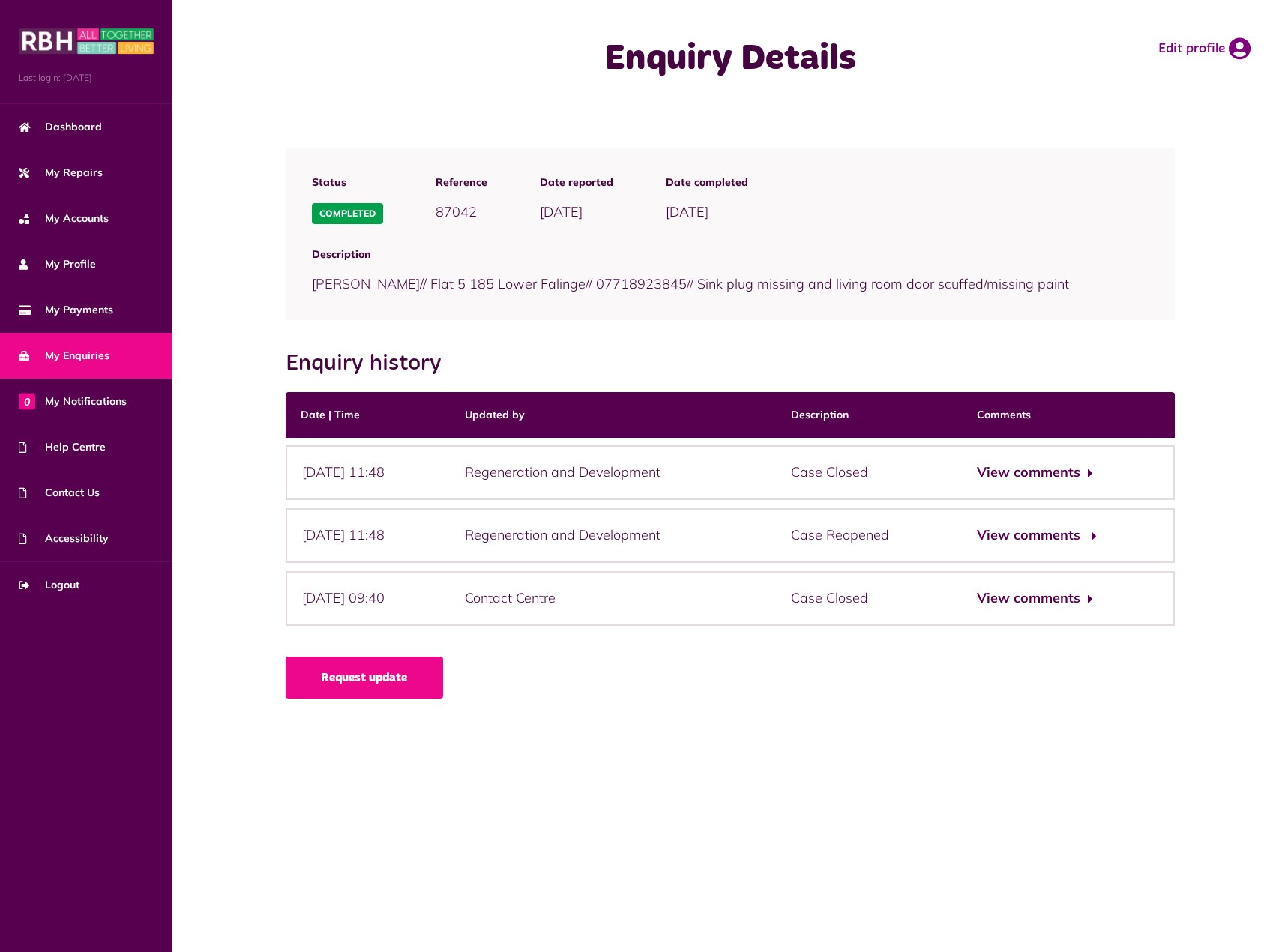
click at [1066, 536] on button "View comments" at bounding box center [1035, 536] width 116 height 21
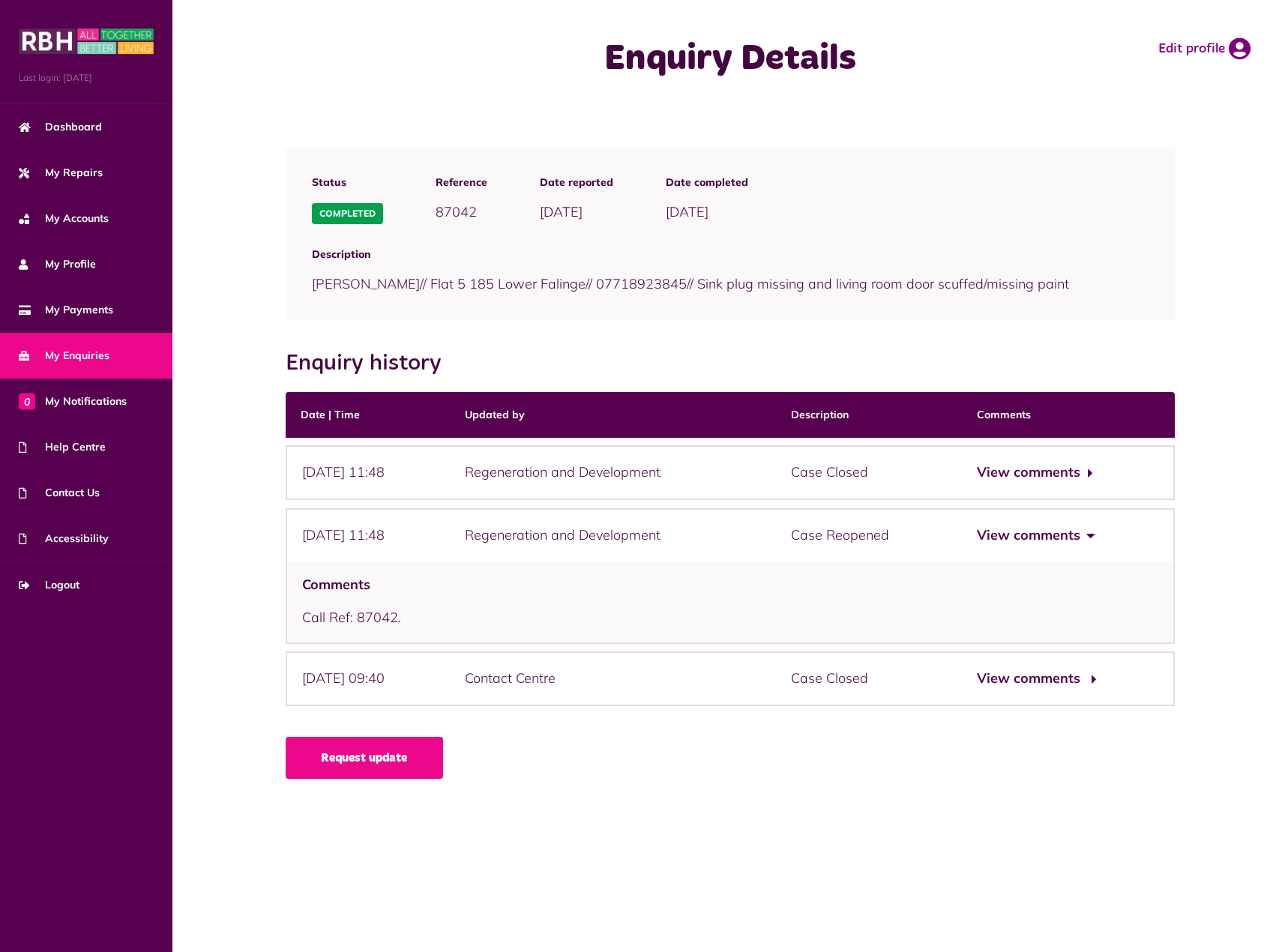
click at [1043, 678] on button "View comments" at bounding box center [1035, 679] width 116 height 21
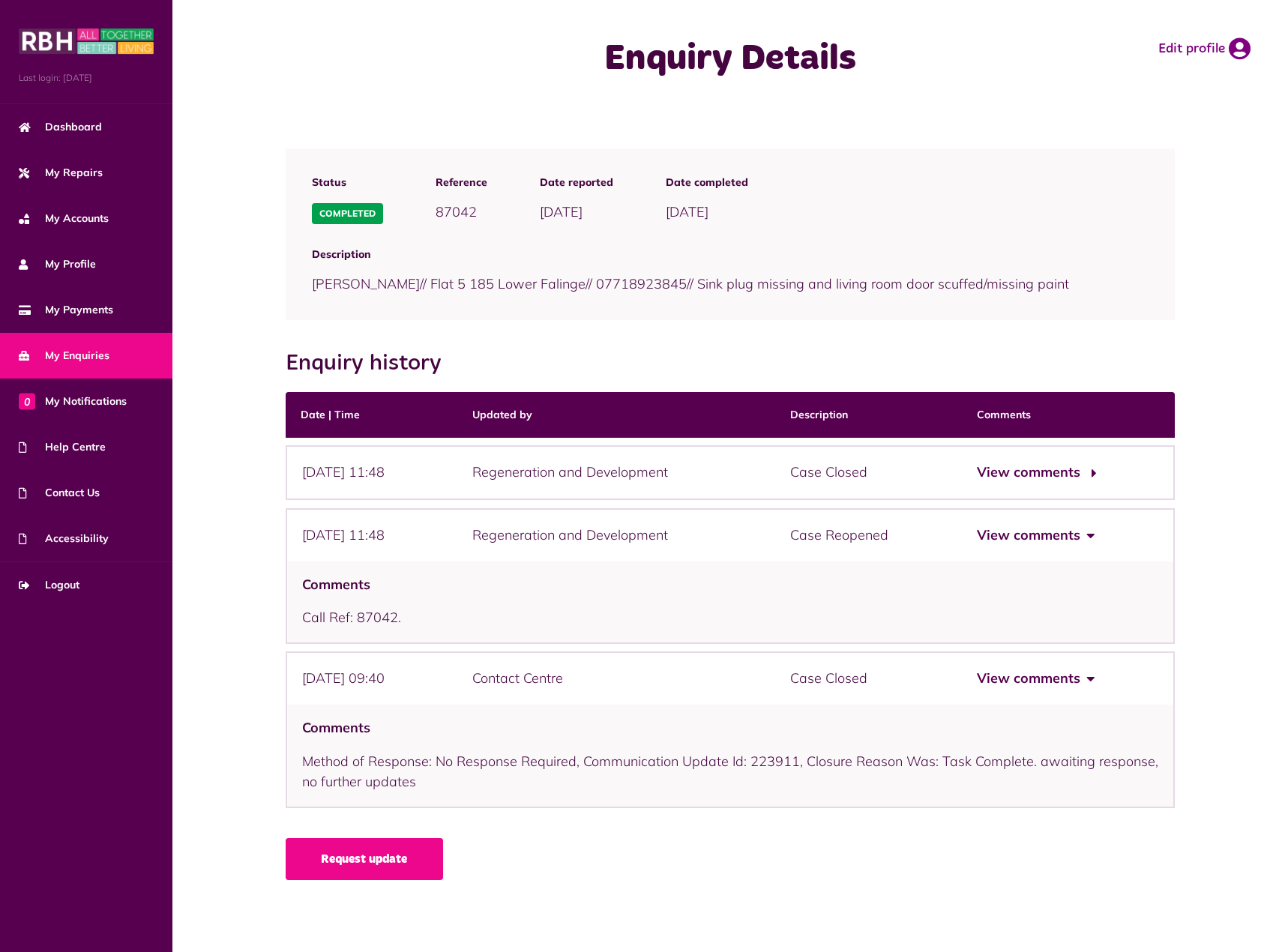
click at [1032, 481] on button "View comments" at bounding box center [1035, 473] width 116 height 21
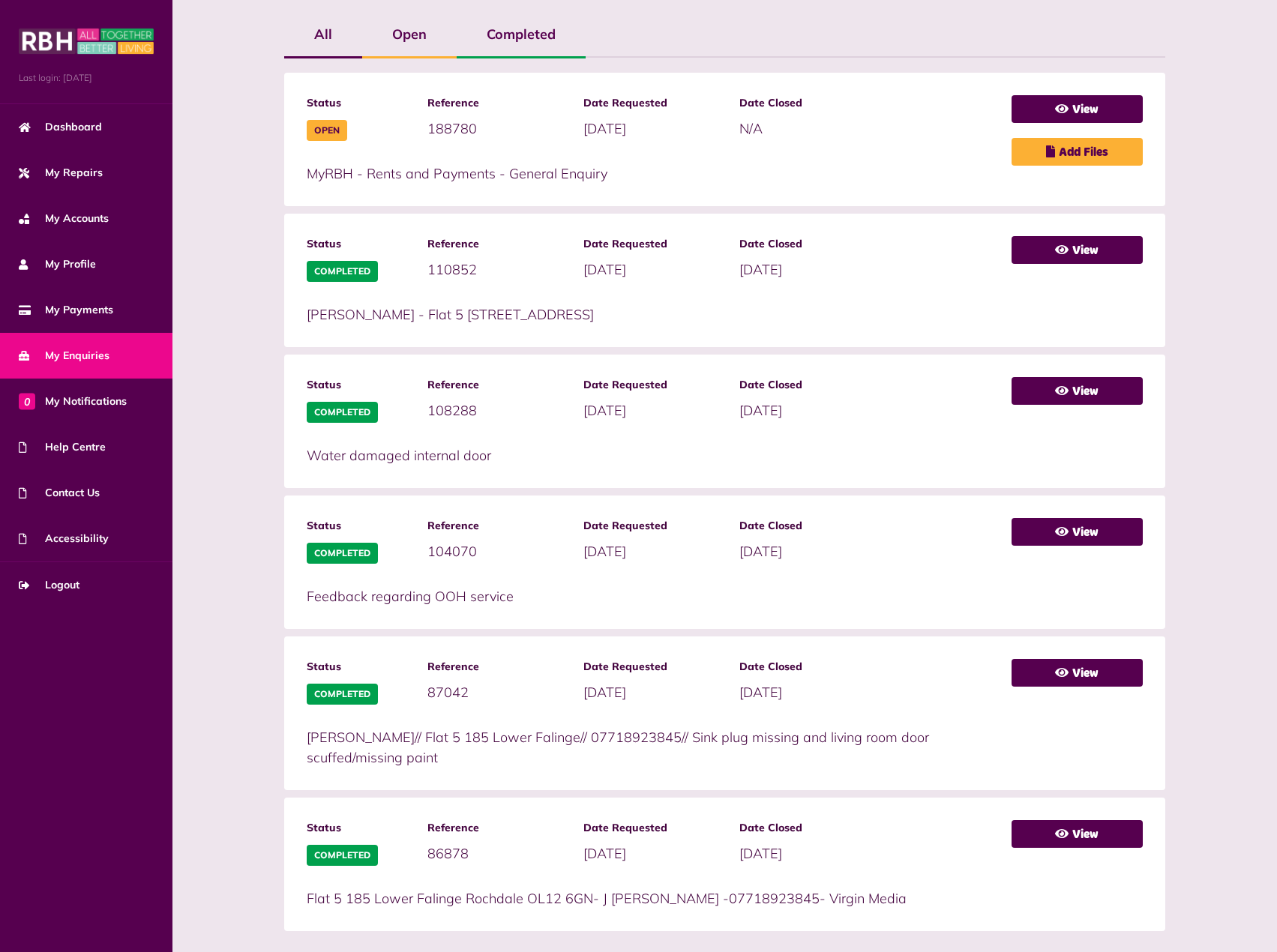
scroll to position [356, 0]
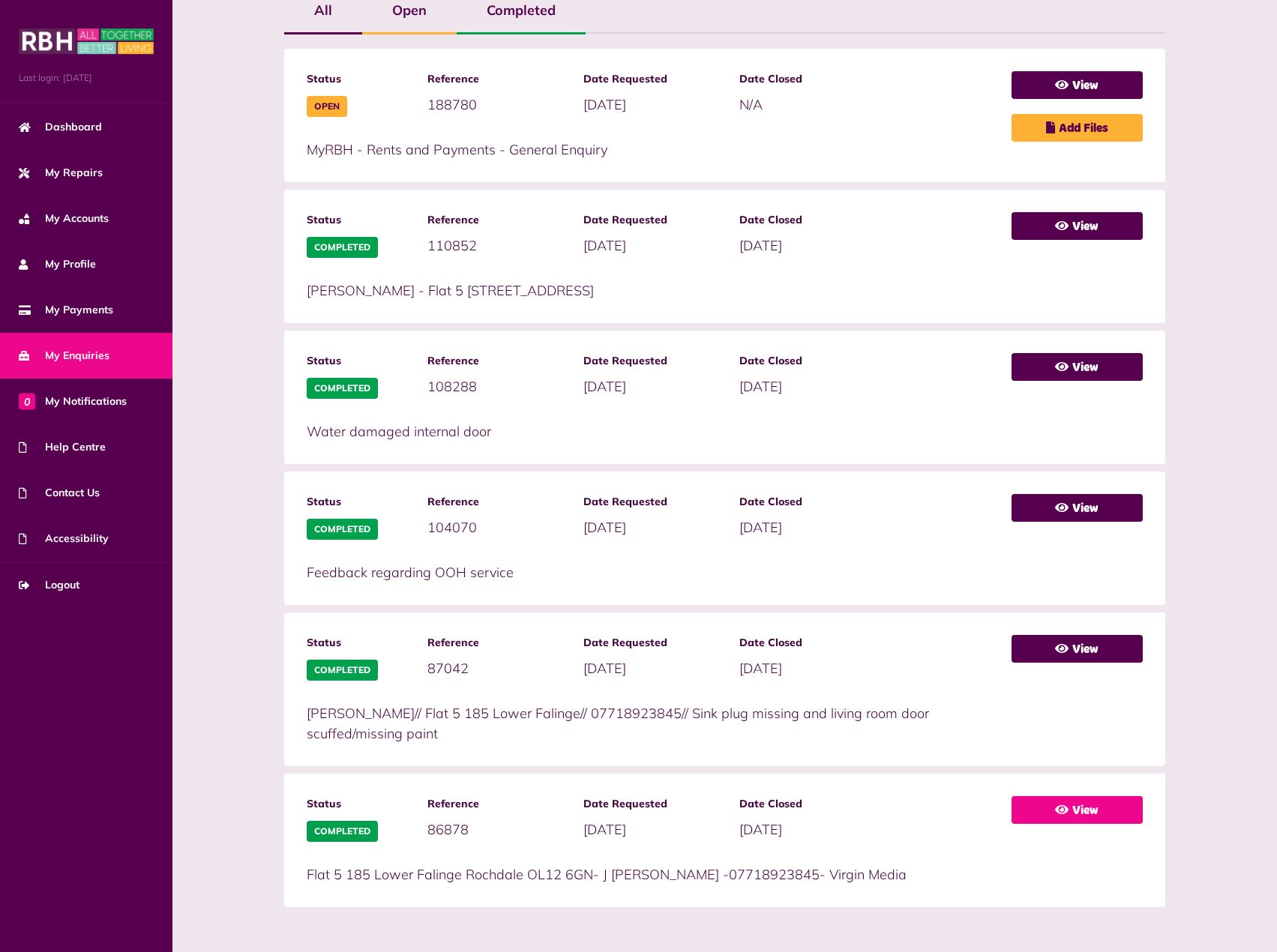
click at [1063, 814] on icon at bounding box center [1061, 809] width 13 height 12
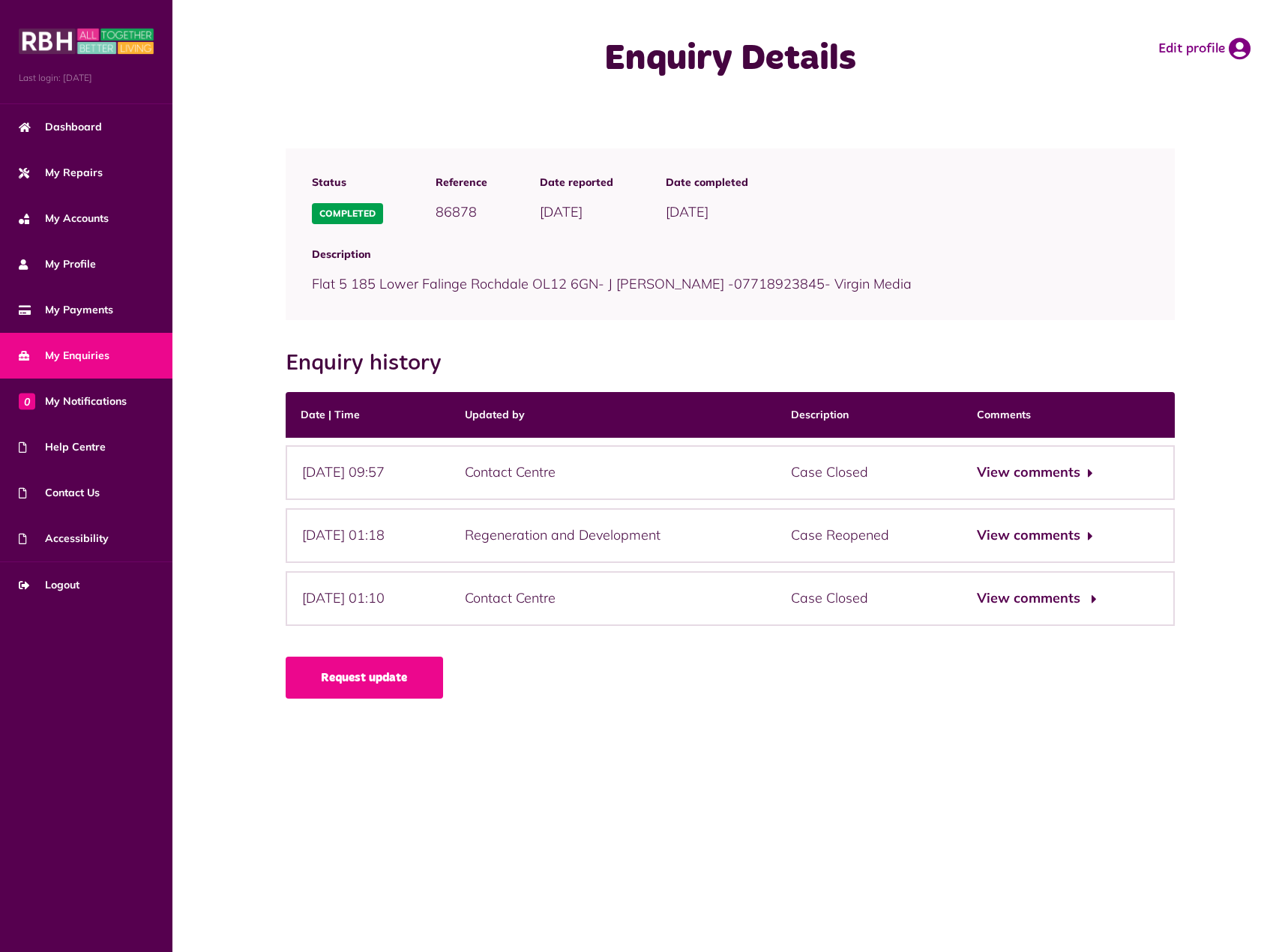
click at [1057, 604] on button "View comments" at bounding box center [1035, 598] width 116 height 21
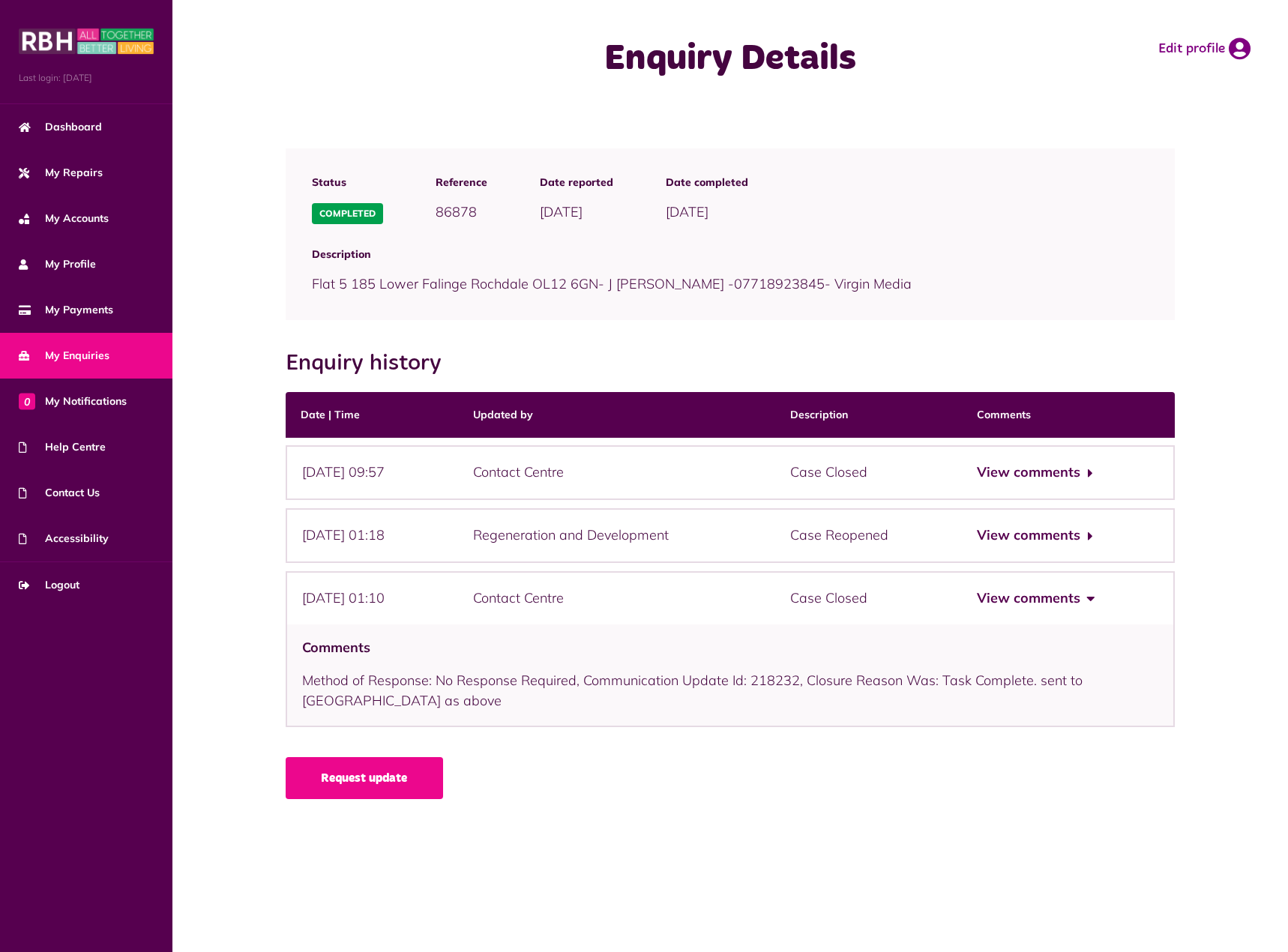
click at [1057, 551] on div "View comments" at bounding box center [1069, 536] width 213 height 55
click at [1060, 539] on button "View comments" at bounding box center [1035, 536] width 116 height 21
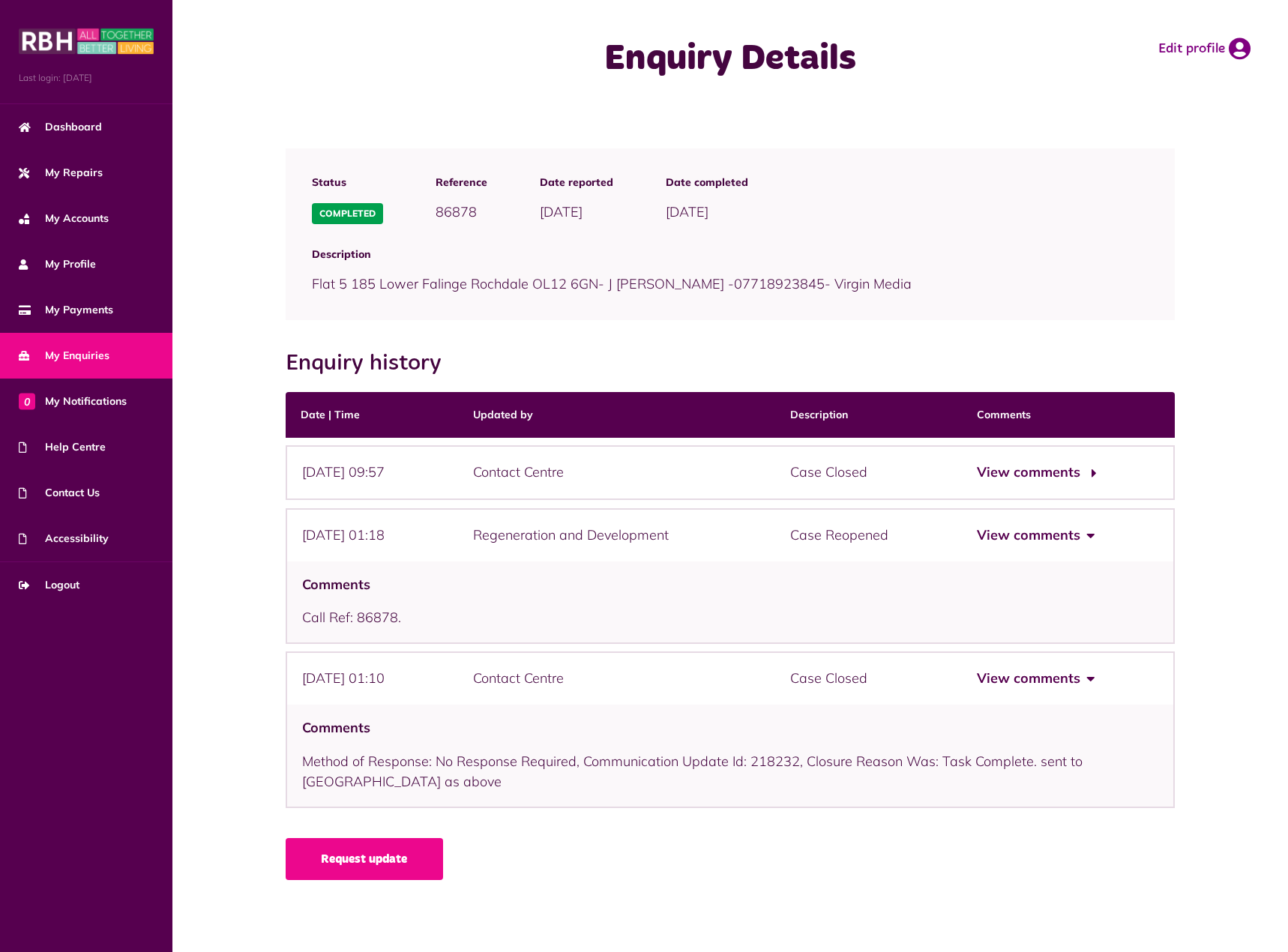
click at [1043, 466] on button "View comments" at bounding box center [1035, 473] width 116 height 21
